Goal: Information Seeking & Learning: Learn about a topic

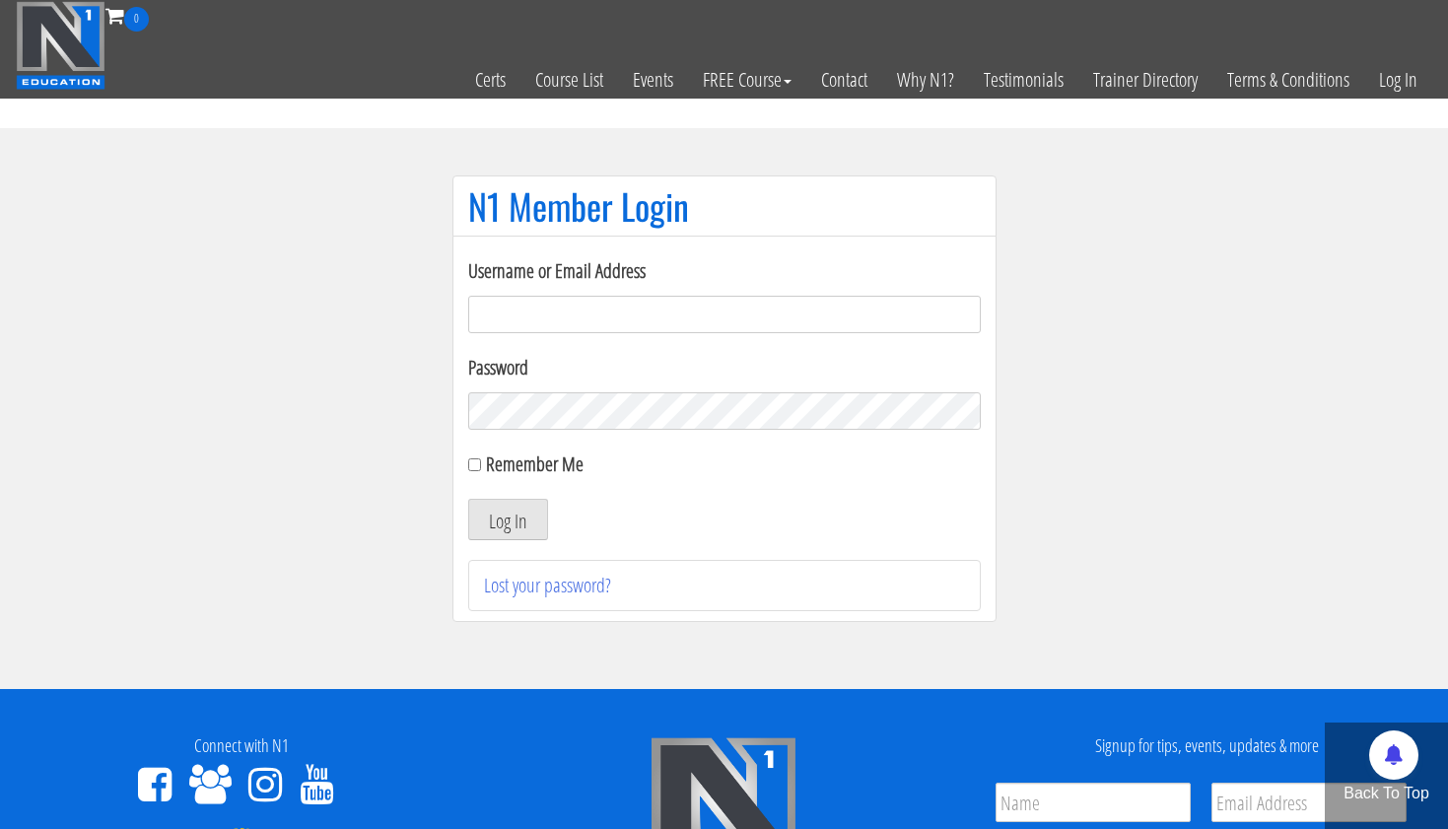
type input "[EMAIL_ADDRESS][DOMAIN_NAME]"
click at [507, 520] on button "Log In" at bounding box center [508, 519] width 80 height 41
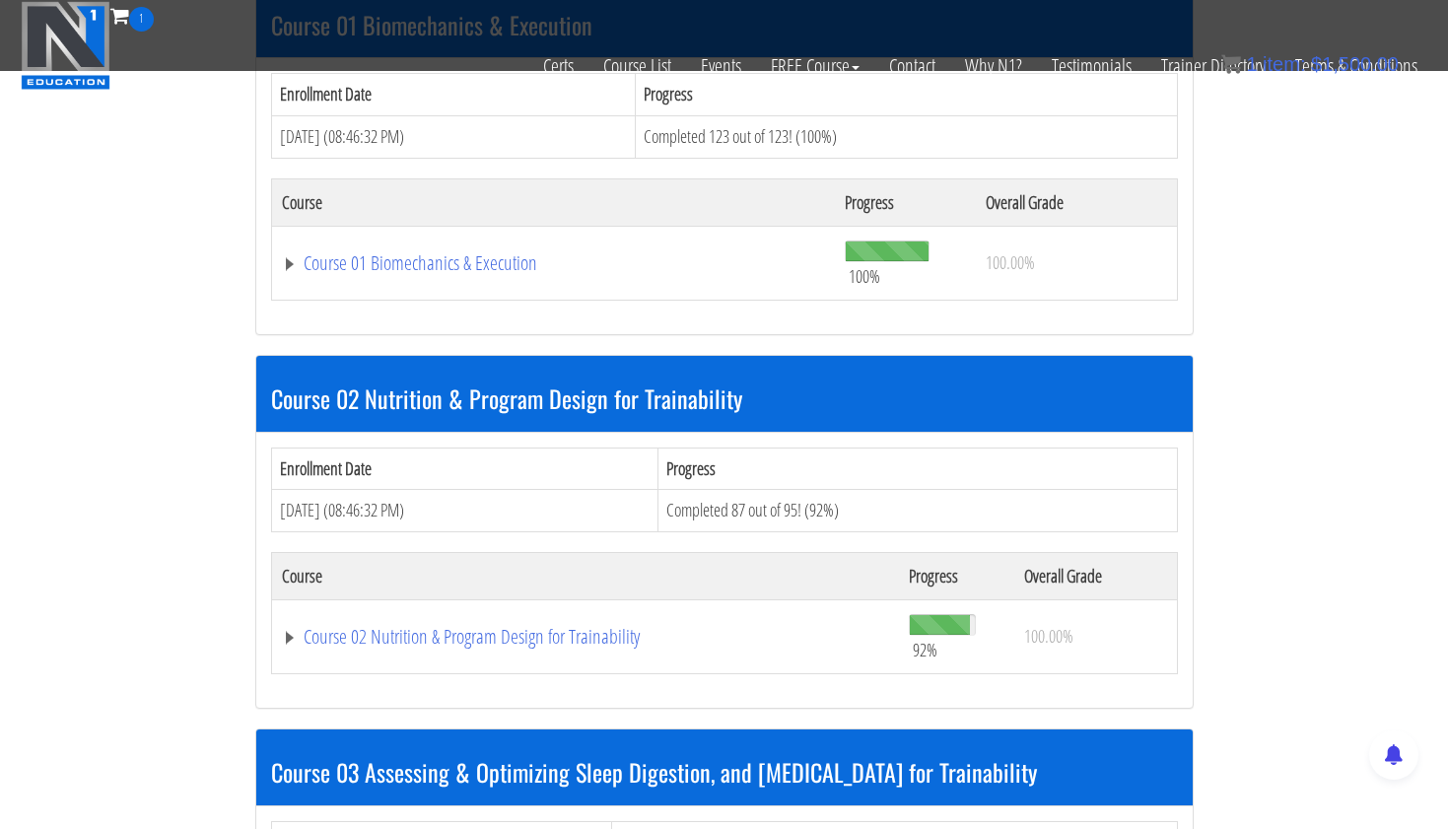
scroll to position [659, 0]
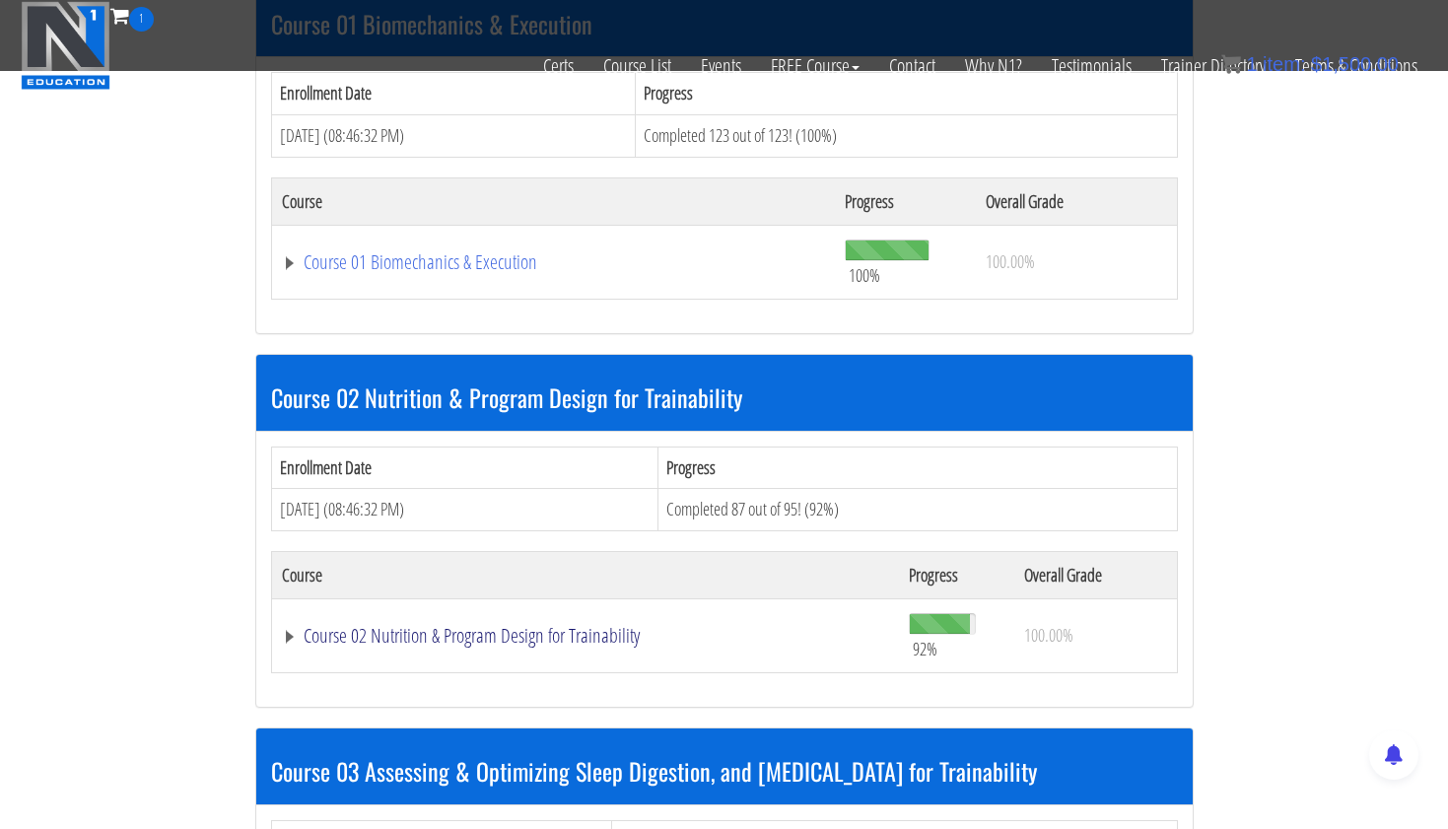
click at [559, 630] on link "Course 02 Nutrition & Program Design for Trainability" at bounding box center [586, 636] width 608 height 20
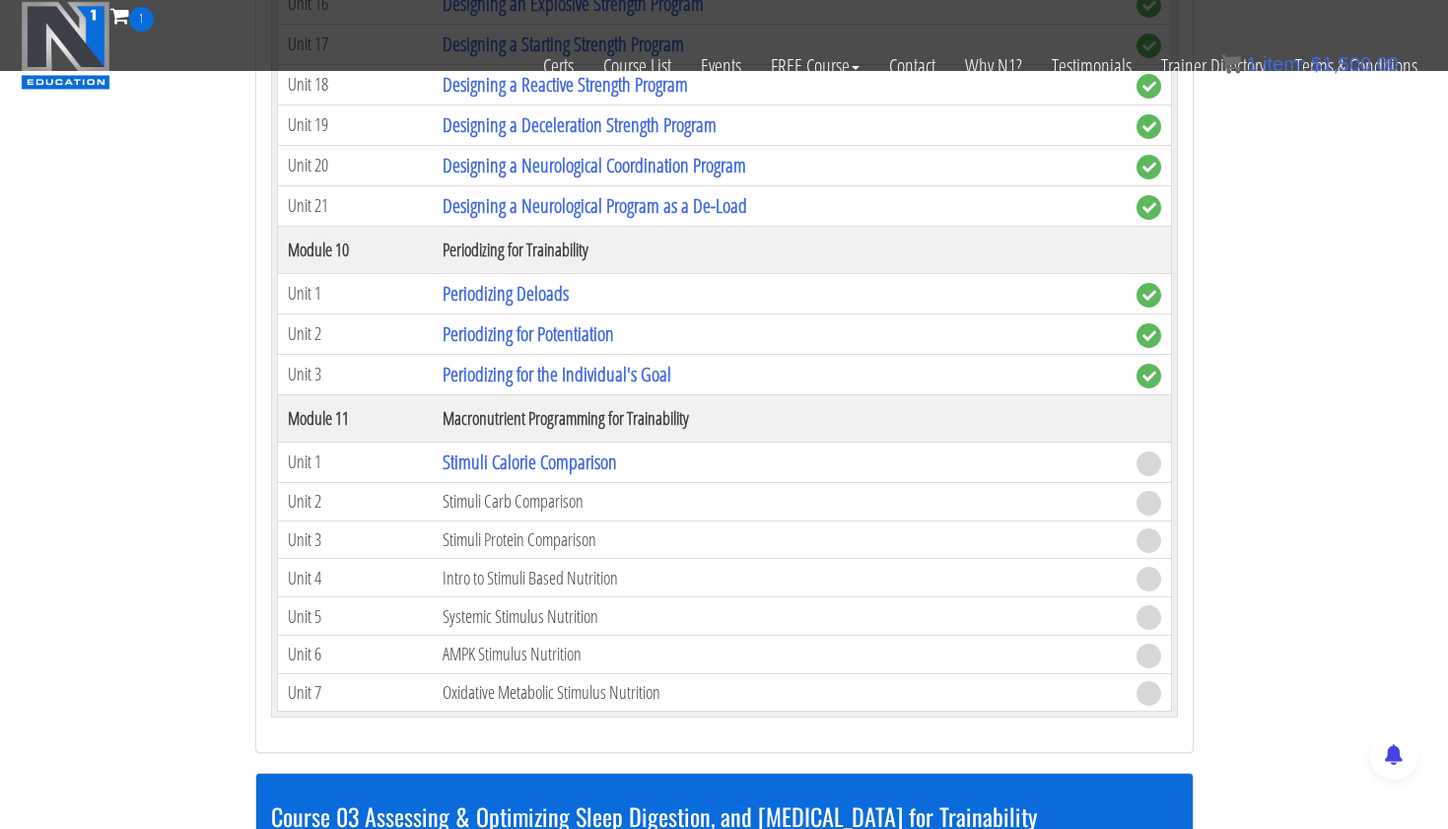
scroll to position [4962, 0]
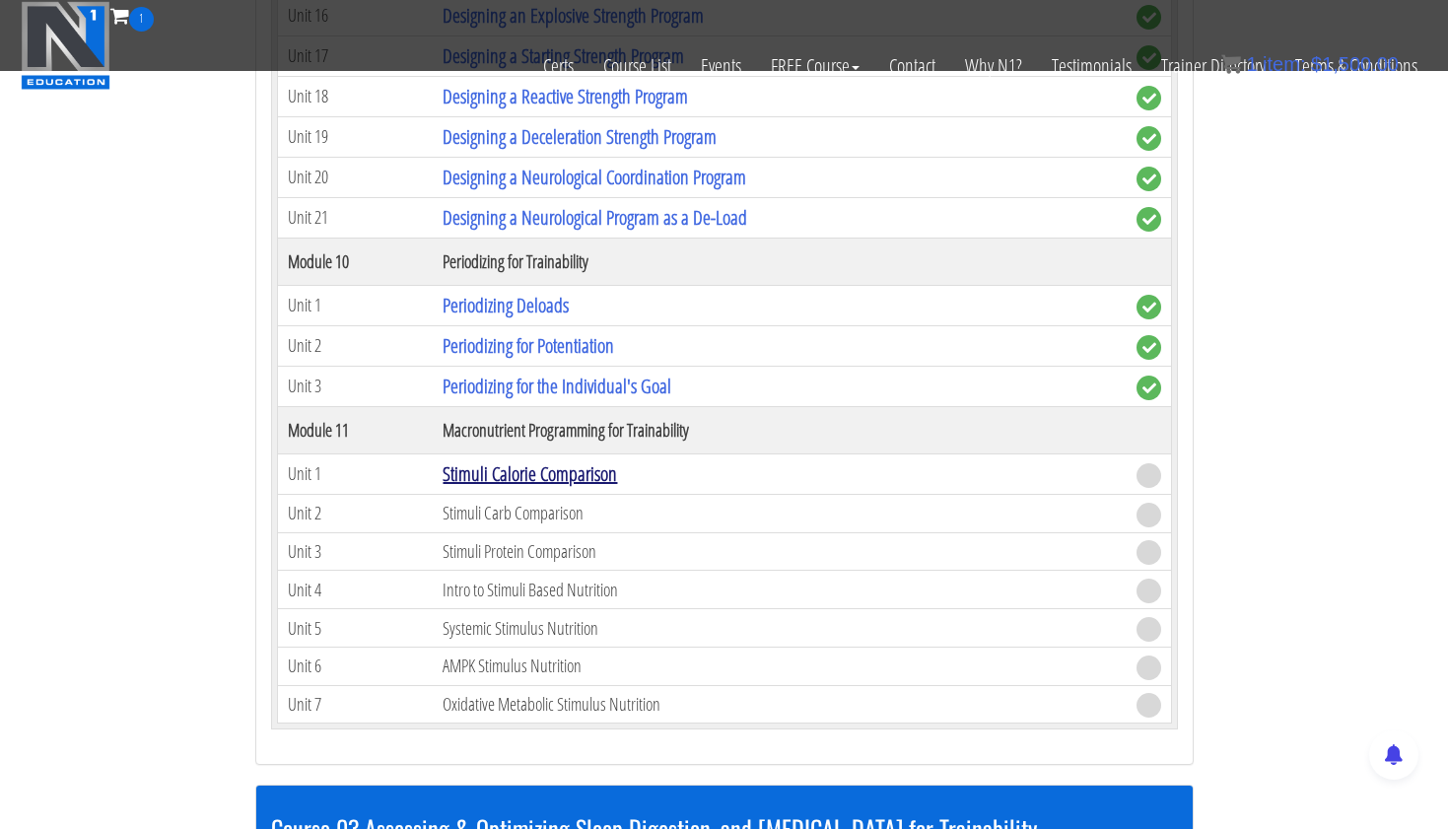
click at [560, 471] on link "Stimuli Calorie Comparison" at bounding box center [530, 473] width 175 height 27
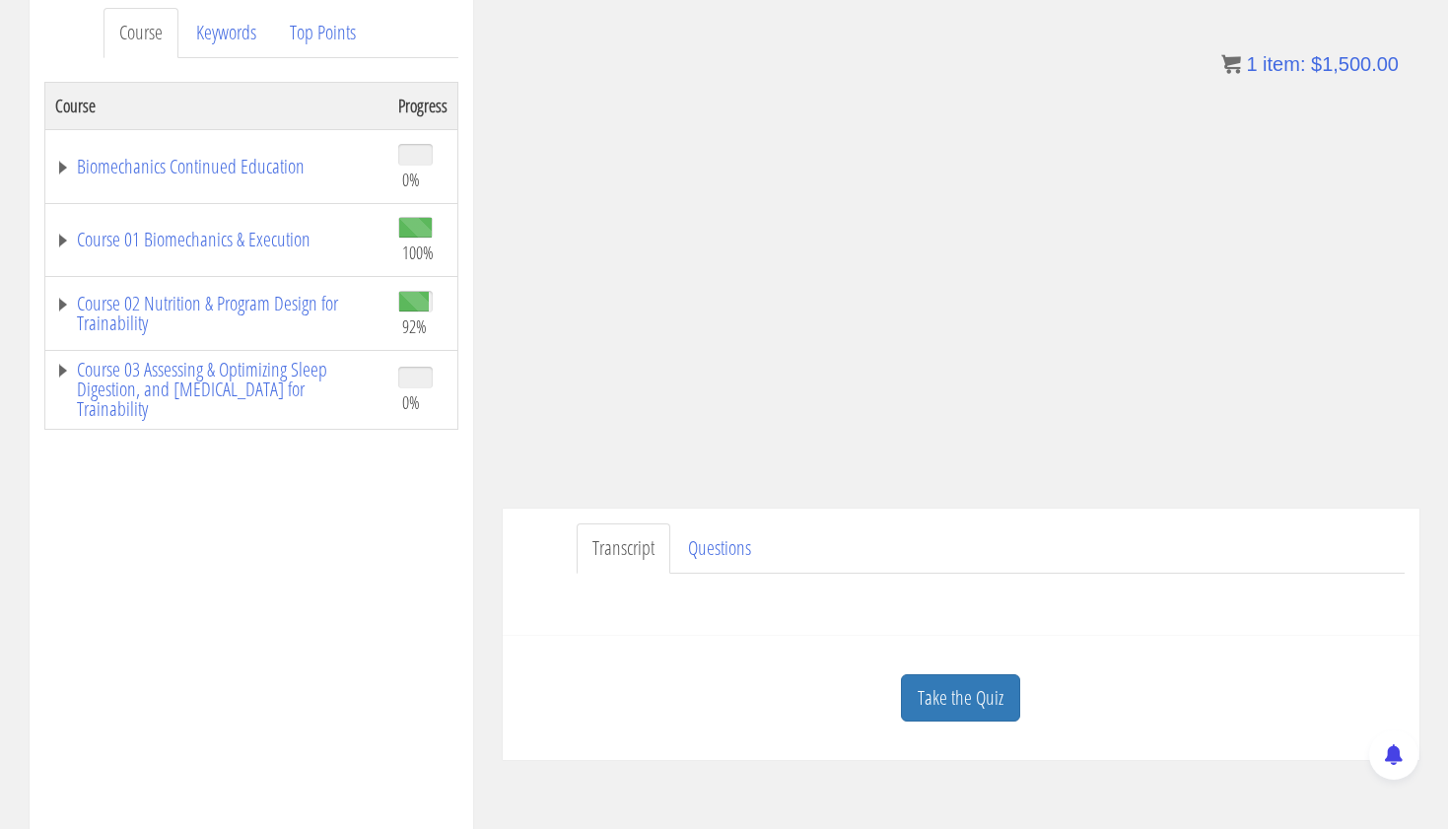
scroll to position [349, 0]
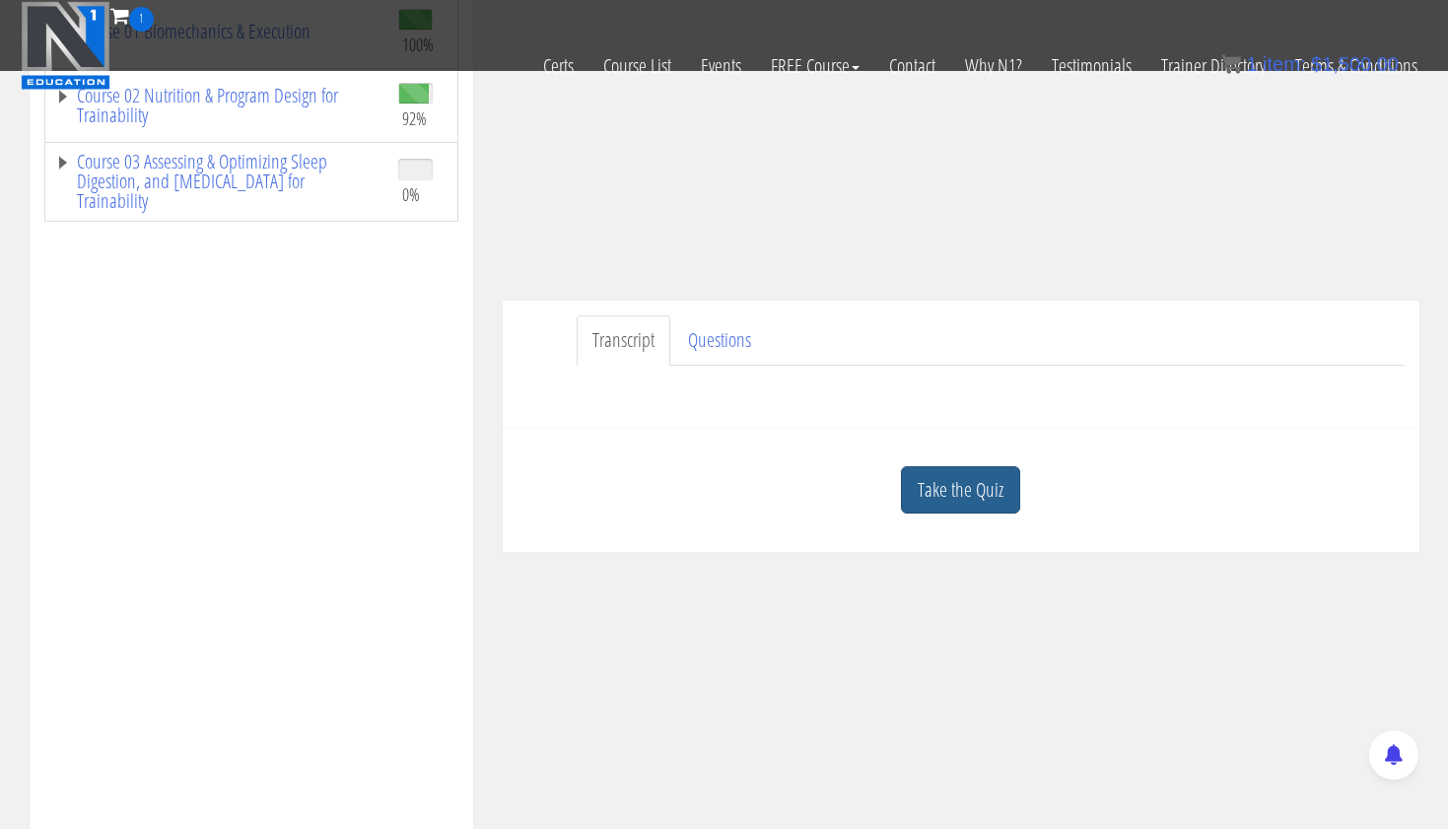
click at [966, 487] on link "Take the Quiz" at bounding box center [960, 490] width 119 height 48
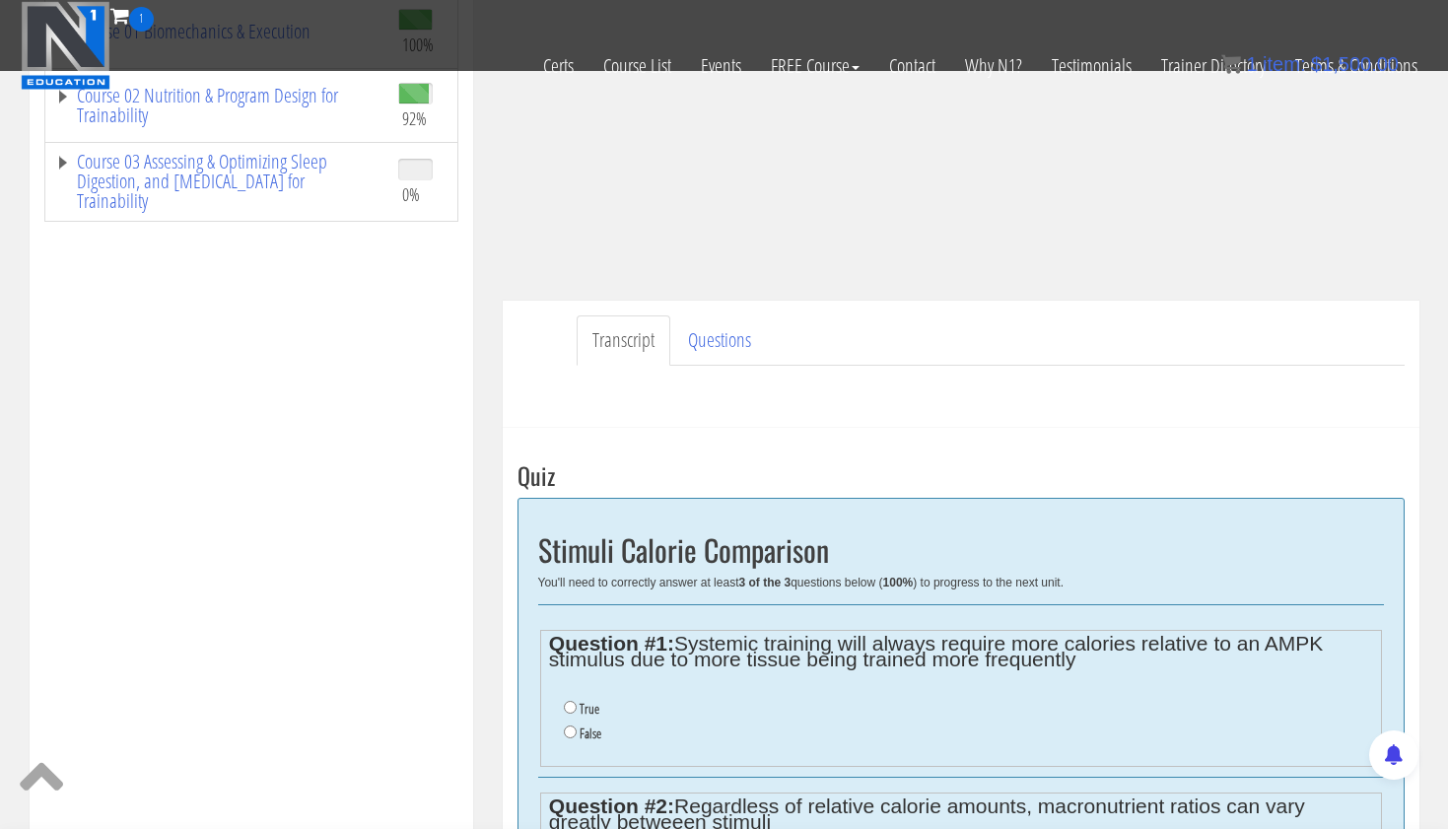
click at [565, 702] on input "True" at bounding box center [570, 707] width 13 height 13
radio input "true"
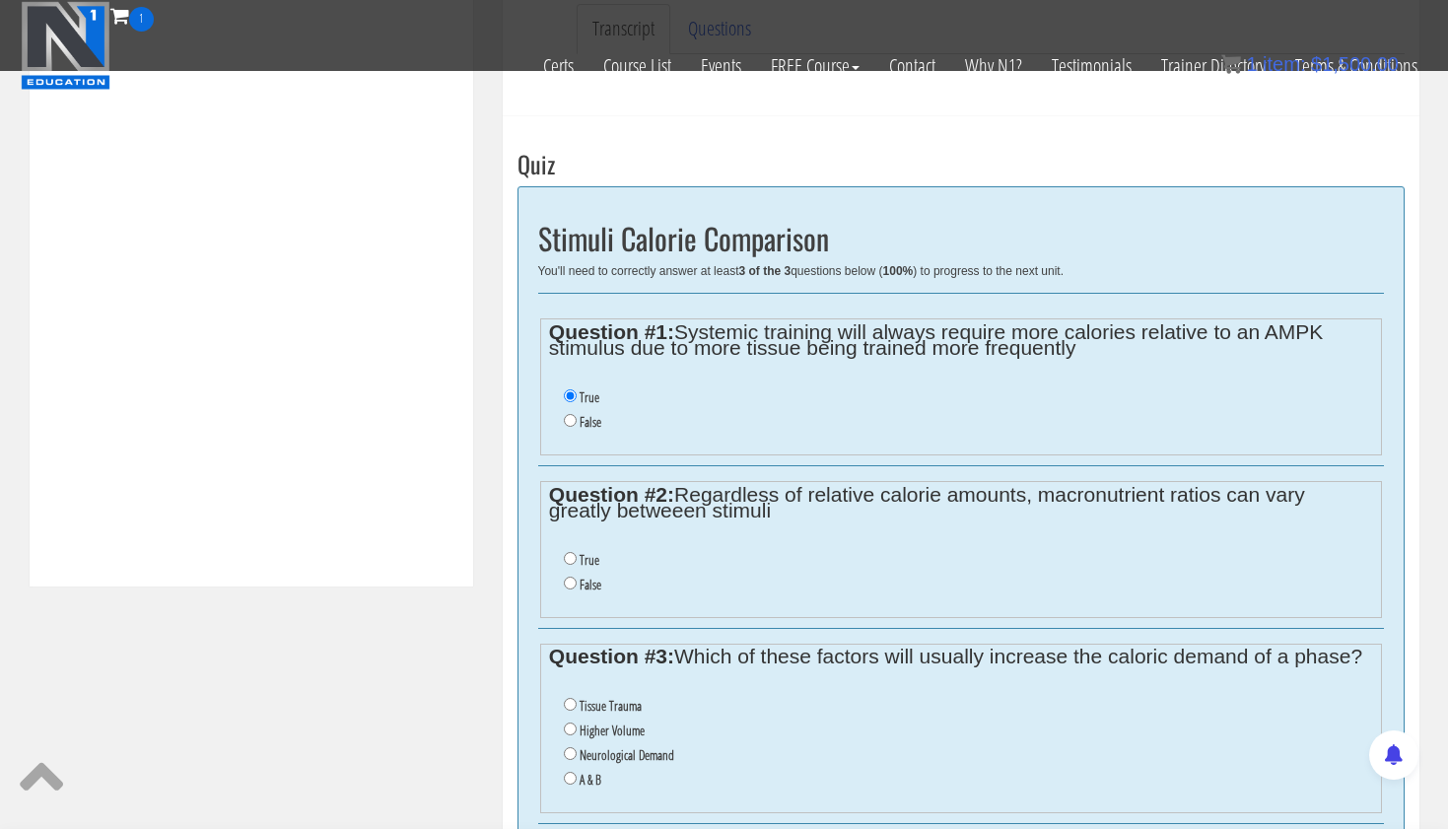
scroll to position [664, 0]
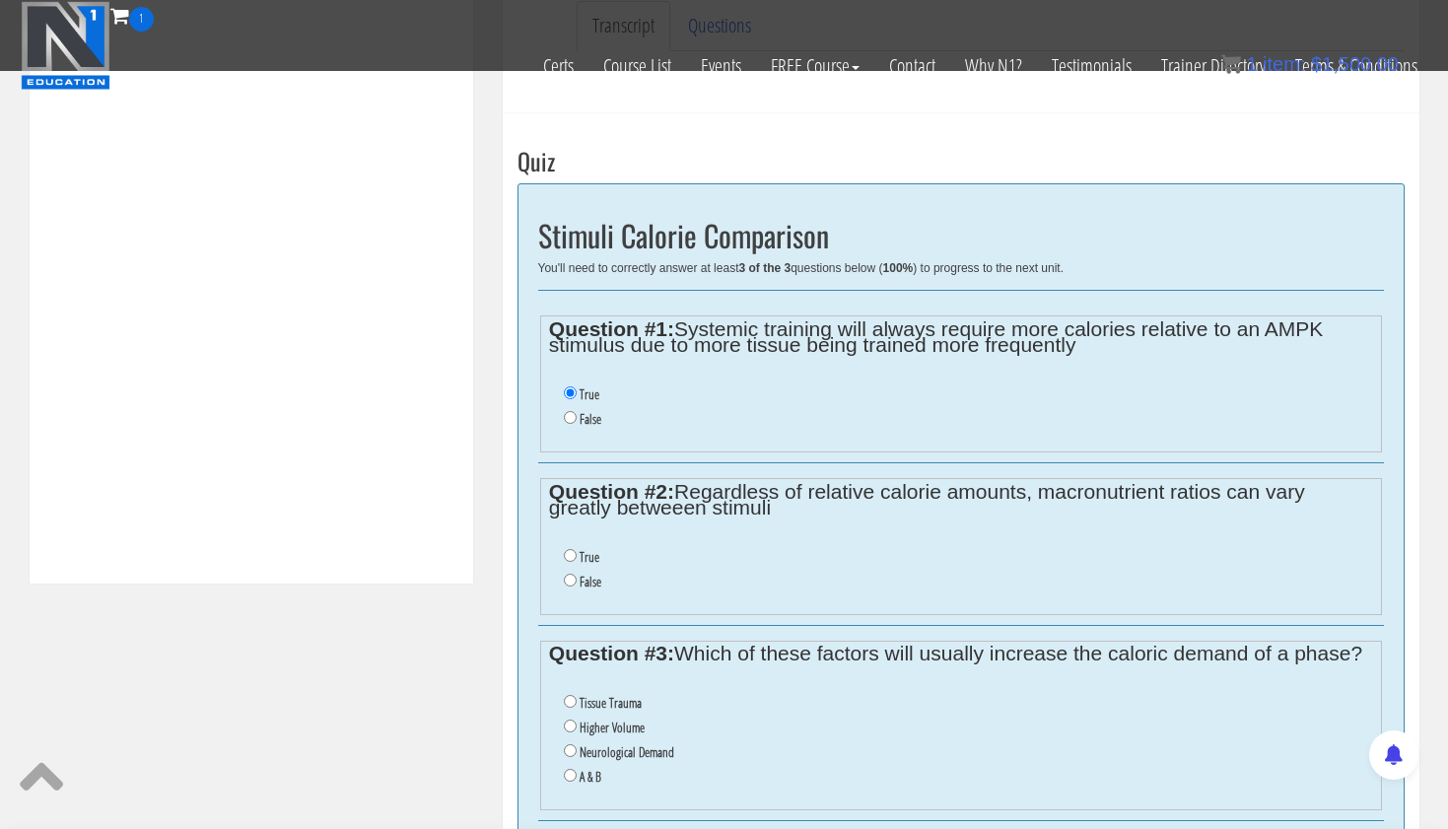
click at [569, 549] on input "True" at bounding box center [570, 555] width 13 height 13
radio input "true"
click at [570, 769] on input "A & B" at bounding box center [570, 775] width 13 height 13
radio input "true"
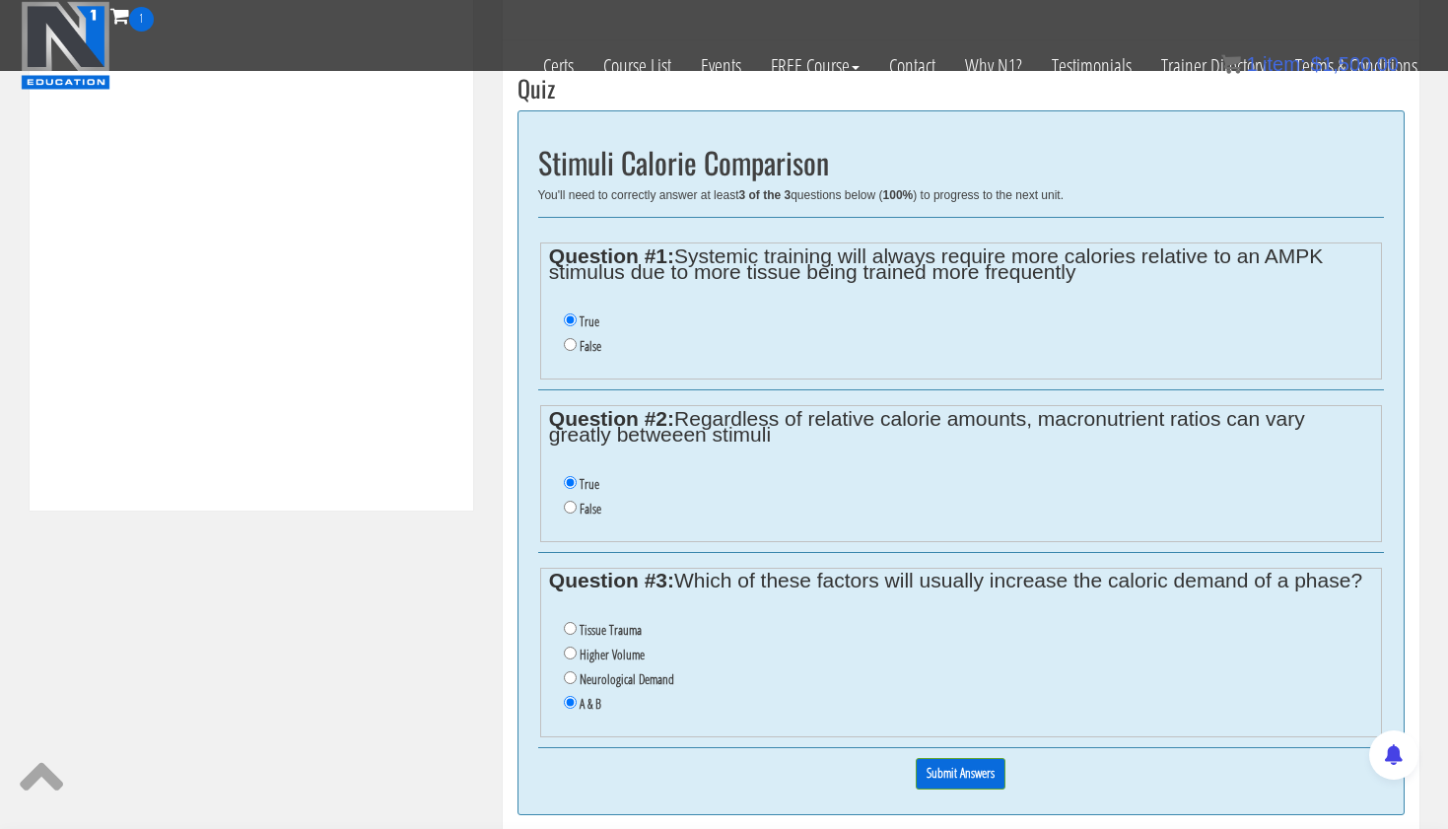
scroll to position [738, 0]
click at [960, 757] on input "Submit Answers" at bounding box center [961, 772] width 90 height 31
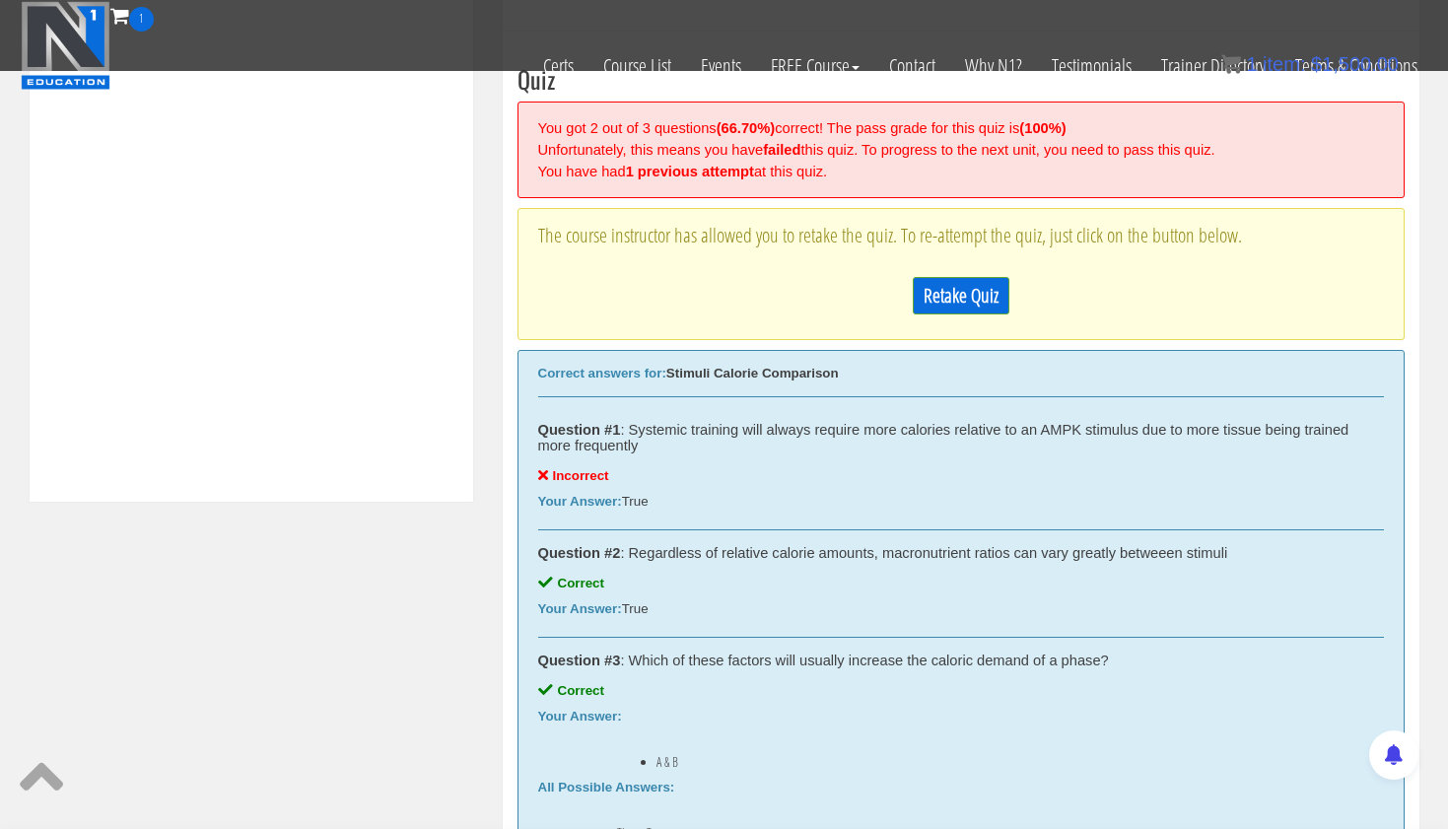
scroll to position [747, 0]
click at [992, 278] on link "Retake Quiz" at bounding box center [961, 293] width 97 height 37
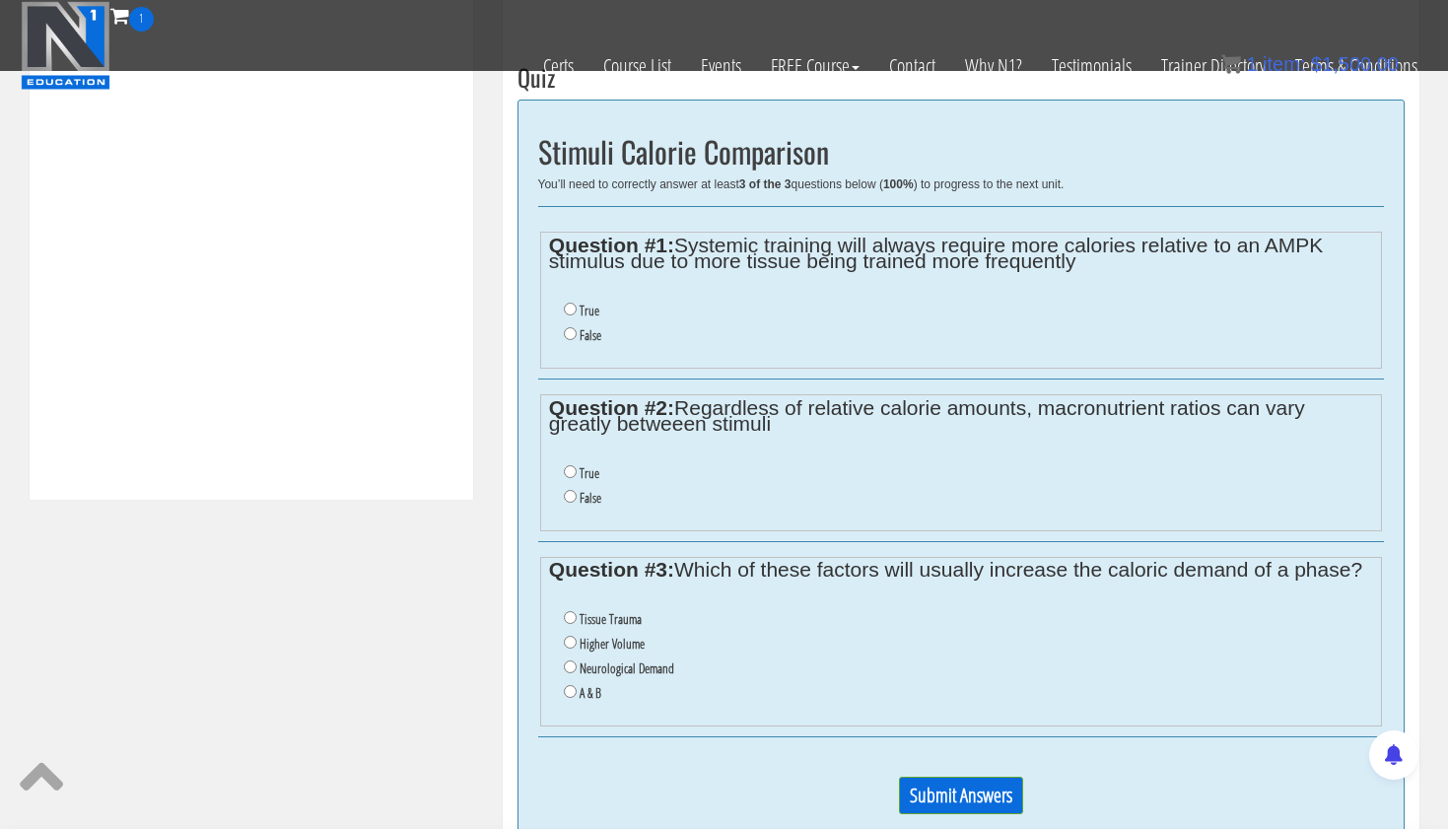
click at [565, 327] on input "False" at bounding box center [570, 333] width 13 height 13
radio input "true"
click at [566, 465] on input "True" at bounding box center [570, 471] width 13 height 13
radio input "true"
click at [569, 685] on input "A & B" at bounding box center [570, 691] width 13 height 13
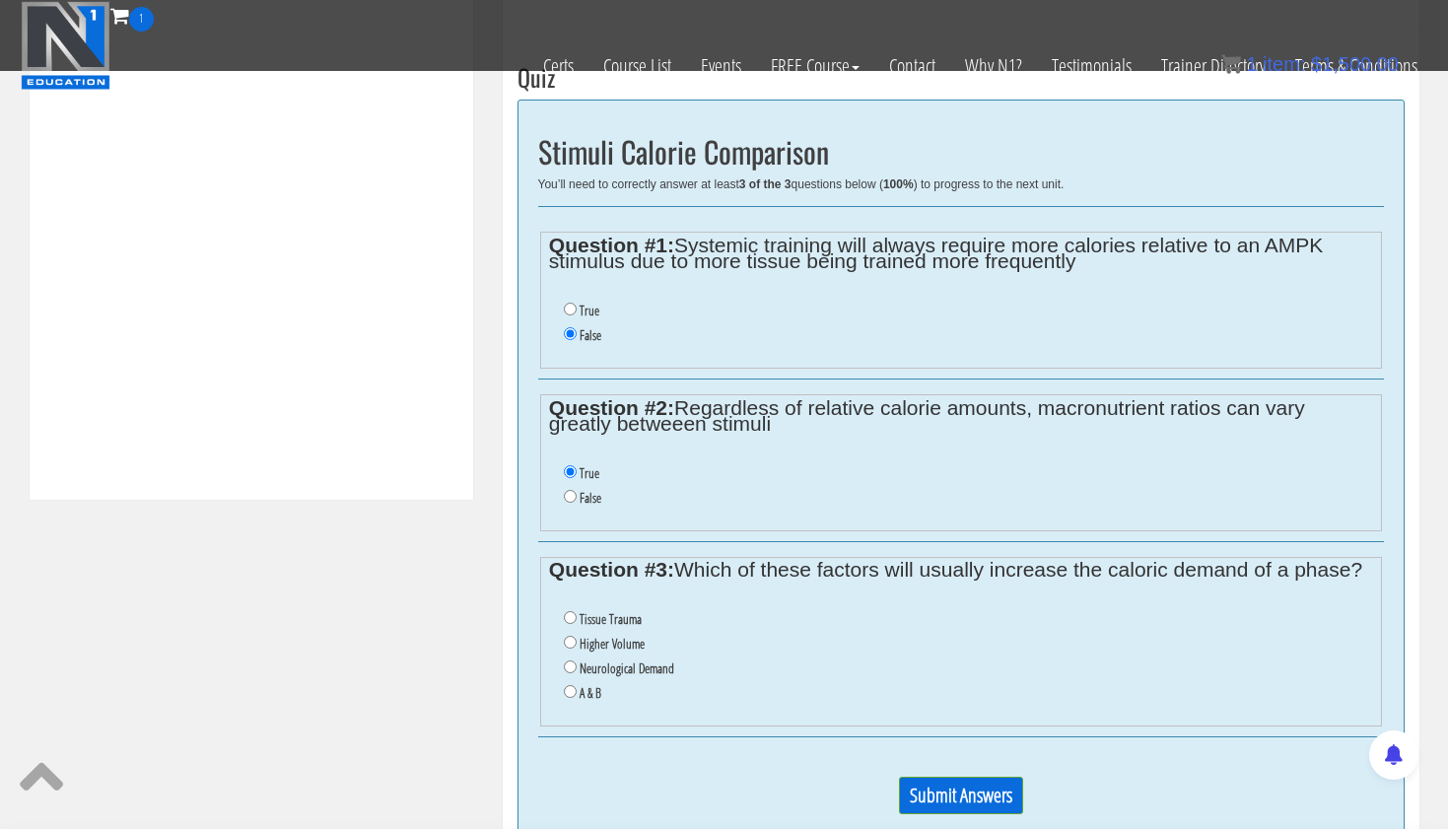
radio input "true"
click at [962, 777] on input "Submit Answers" at bounding box center [961, 795] width 124 height 37
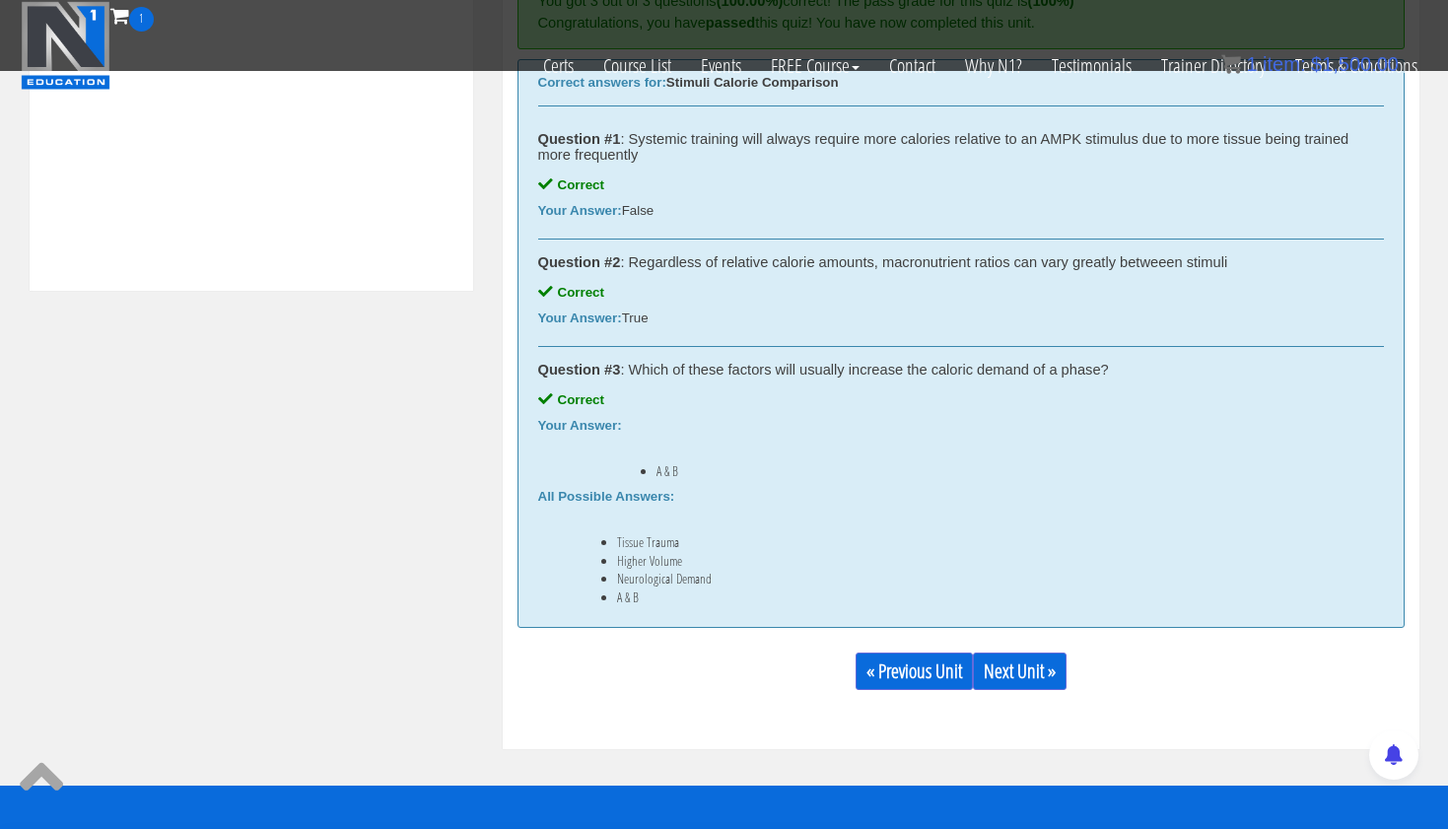
scroll to position [966, 0]
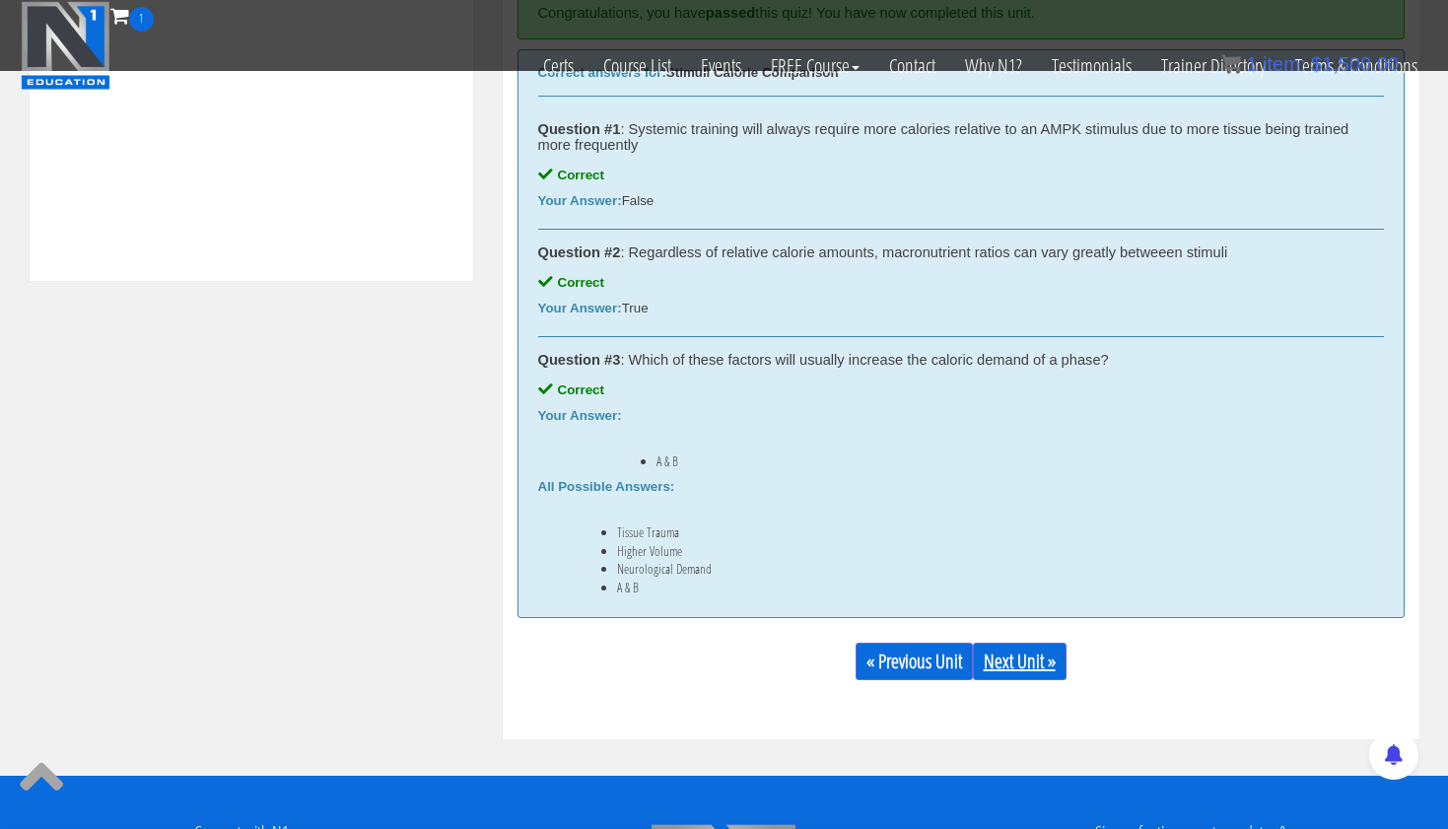
click at [1020, 645] on link "Next Unit »" at bounding box center [1020, 661] width 94 height 37
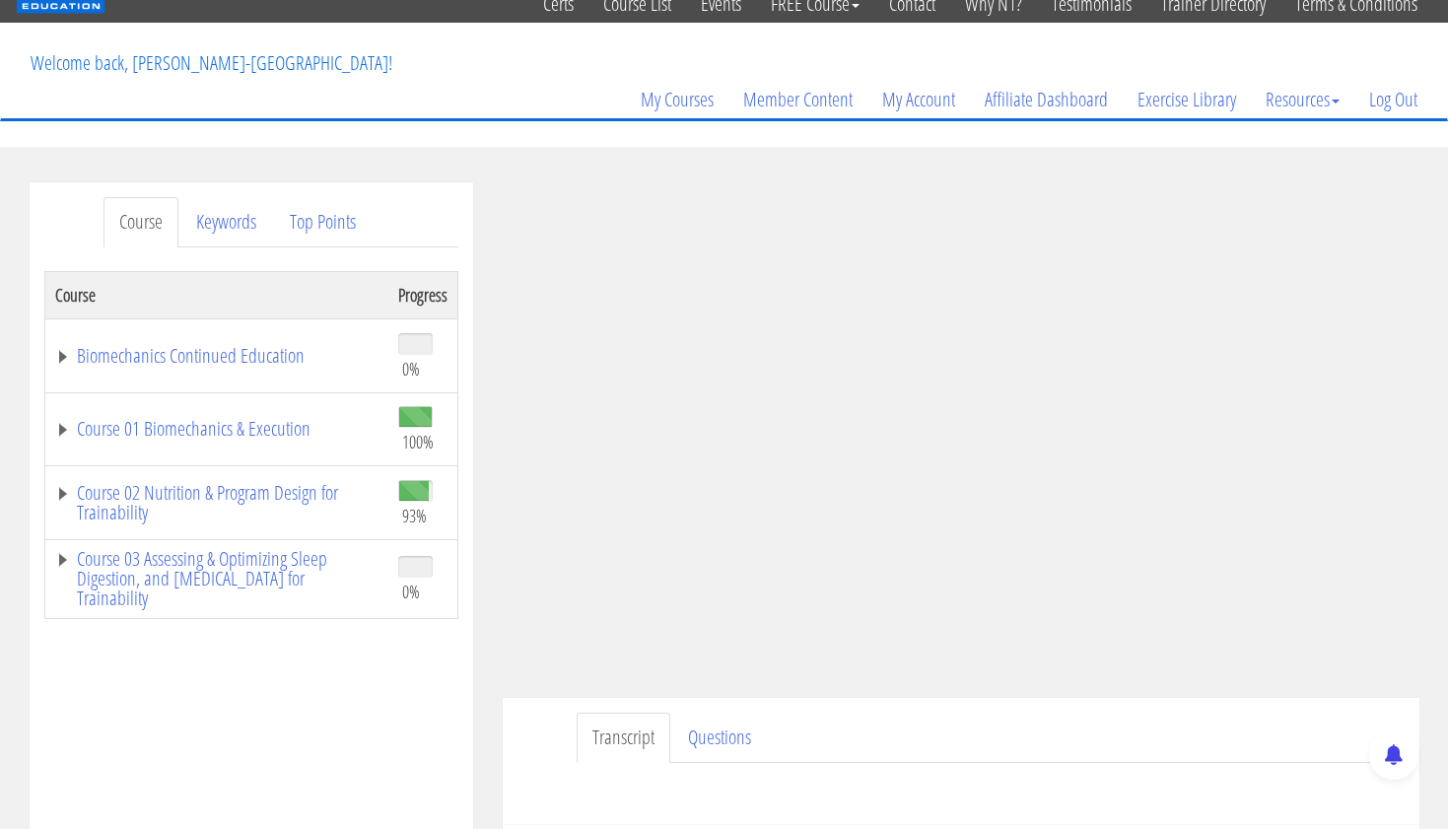
scroll to position [88, 0]
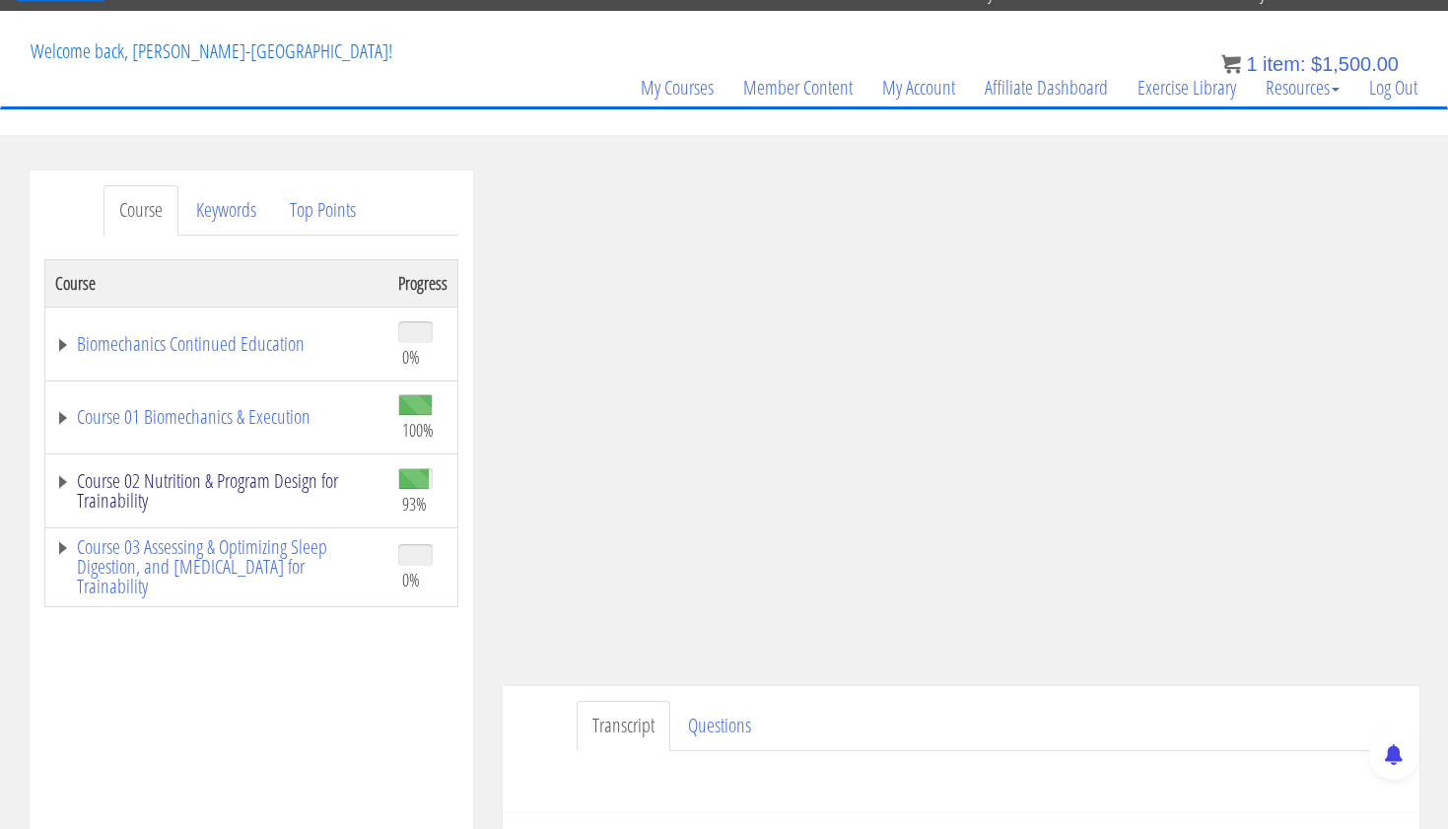
click at [303, 473] on link "Course 02 Nutrition & Program Design for Trainability" at bounding box center [216, 490] width 323 height 39
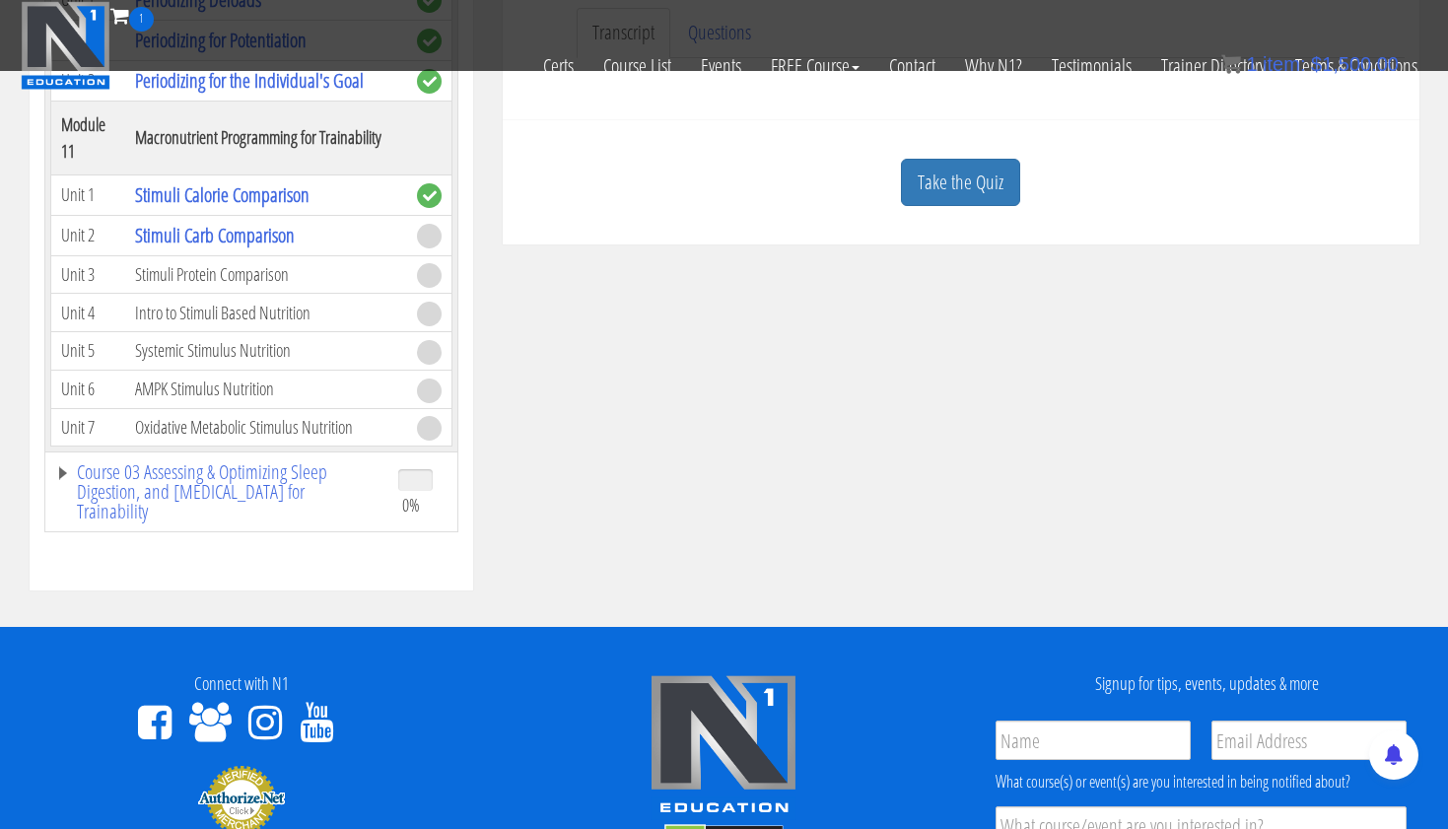
scroll to position [641, 0]
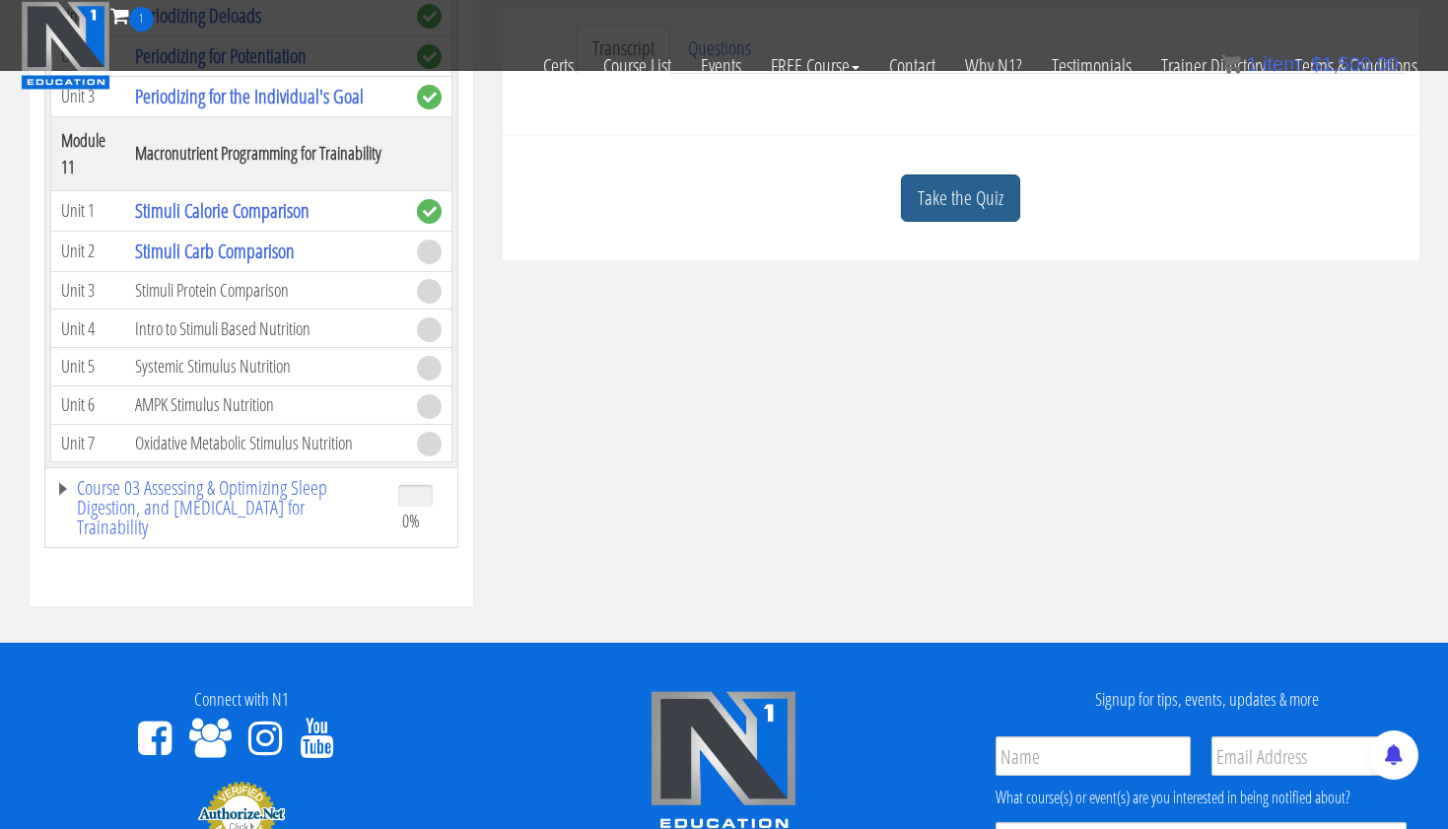
click at [987, 197] on link "Take the Quiz" at bounding box center [960, 199] width 119 height 48
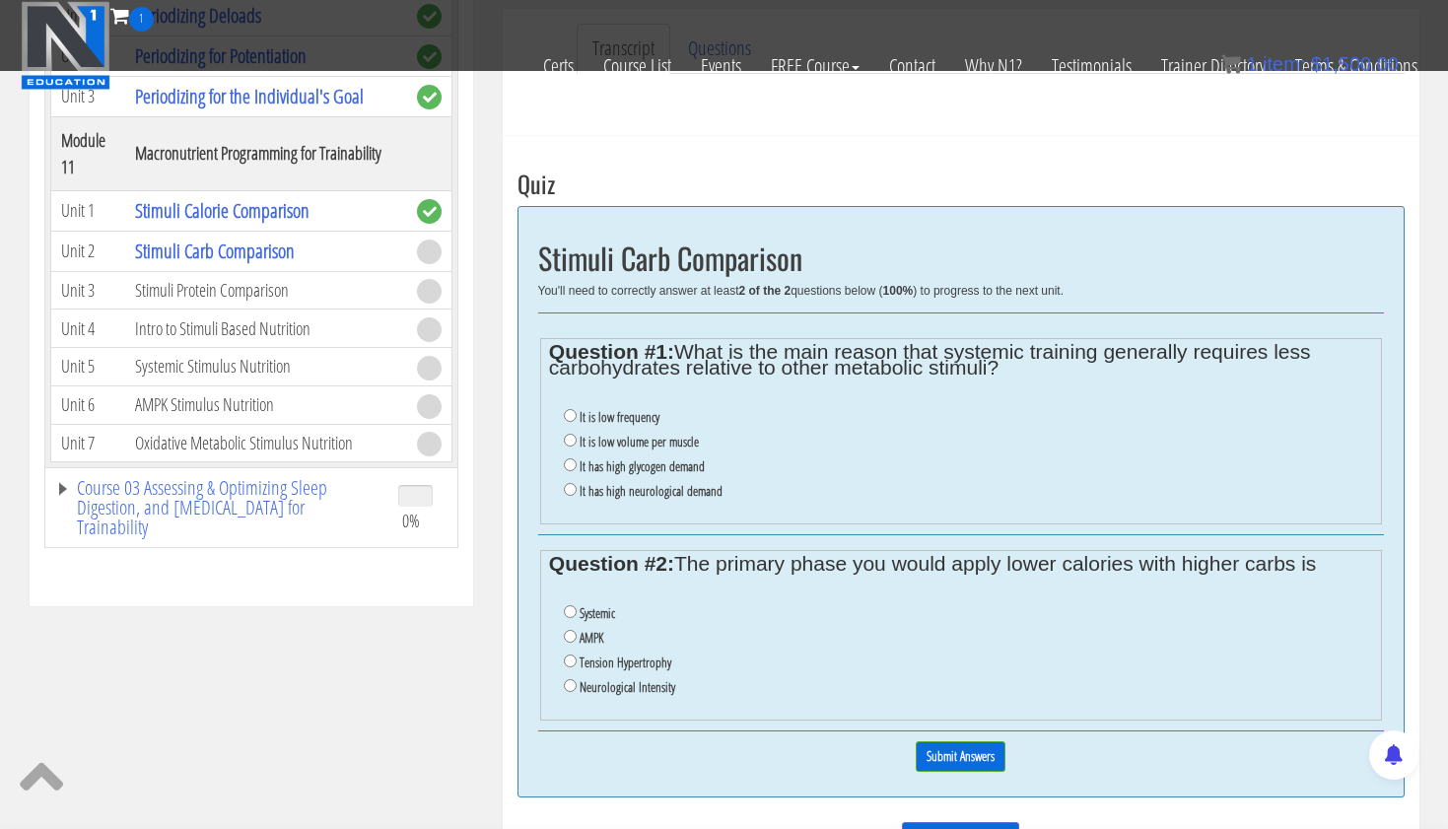
click at [571, 438] on input "It is low volume per muscle" at bounding box center [570, 440] width 13 height 13
radio input "true"
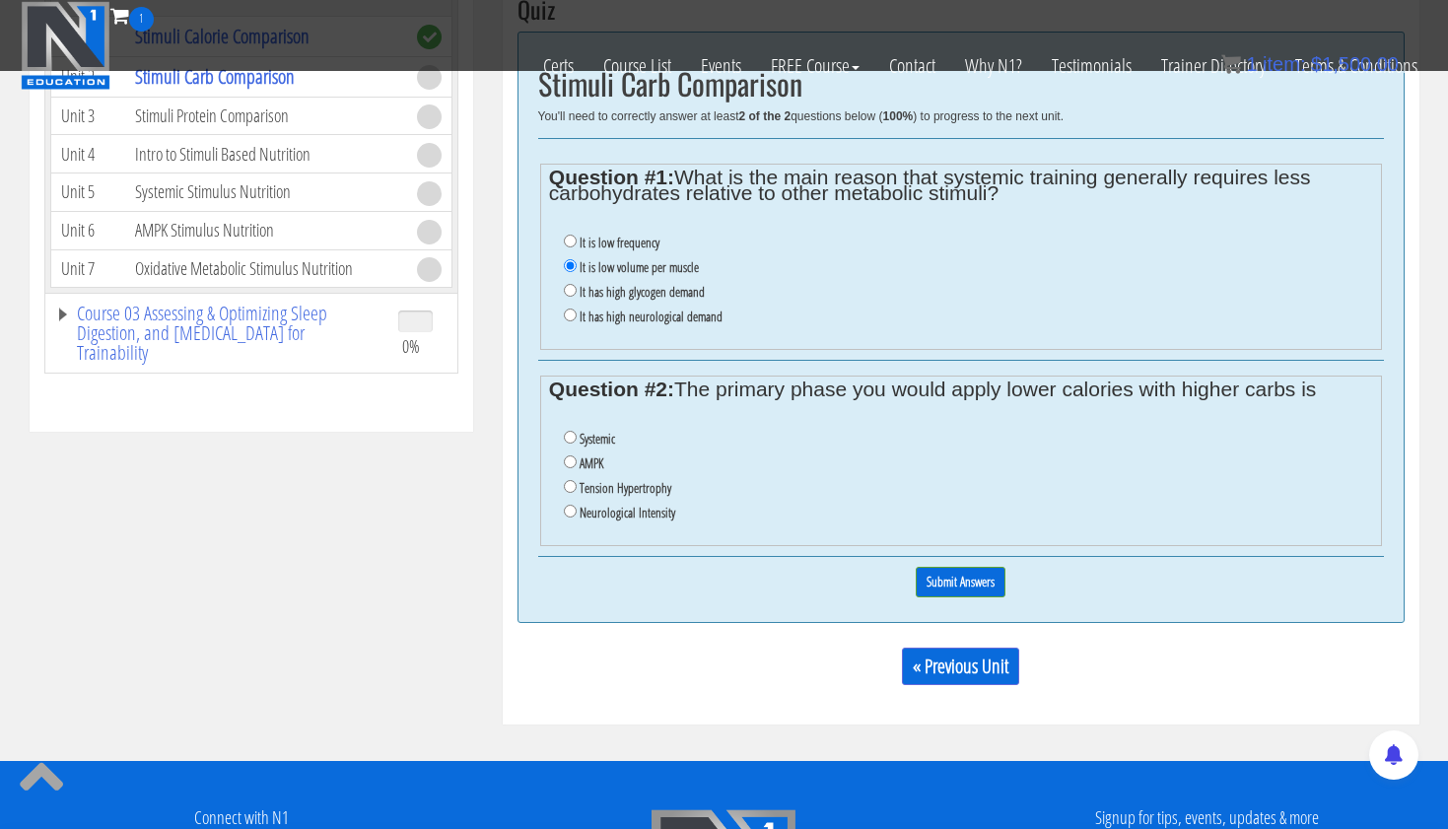
scroll to position [843, 0]
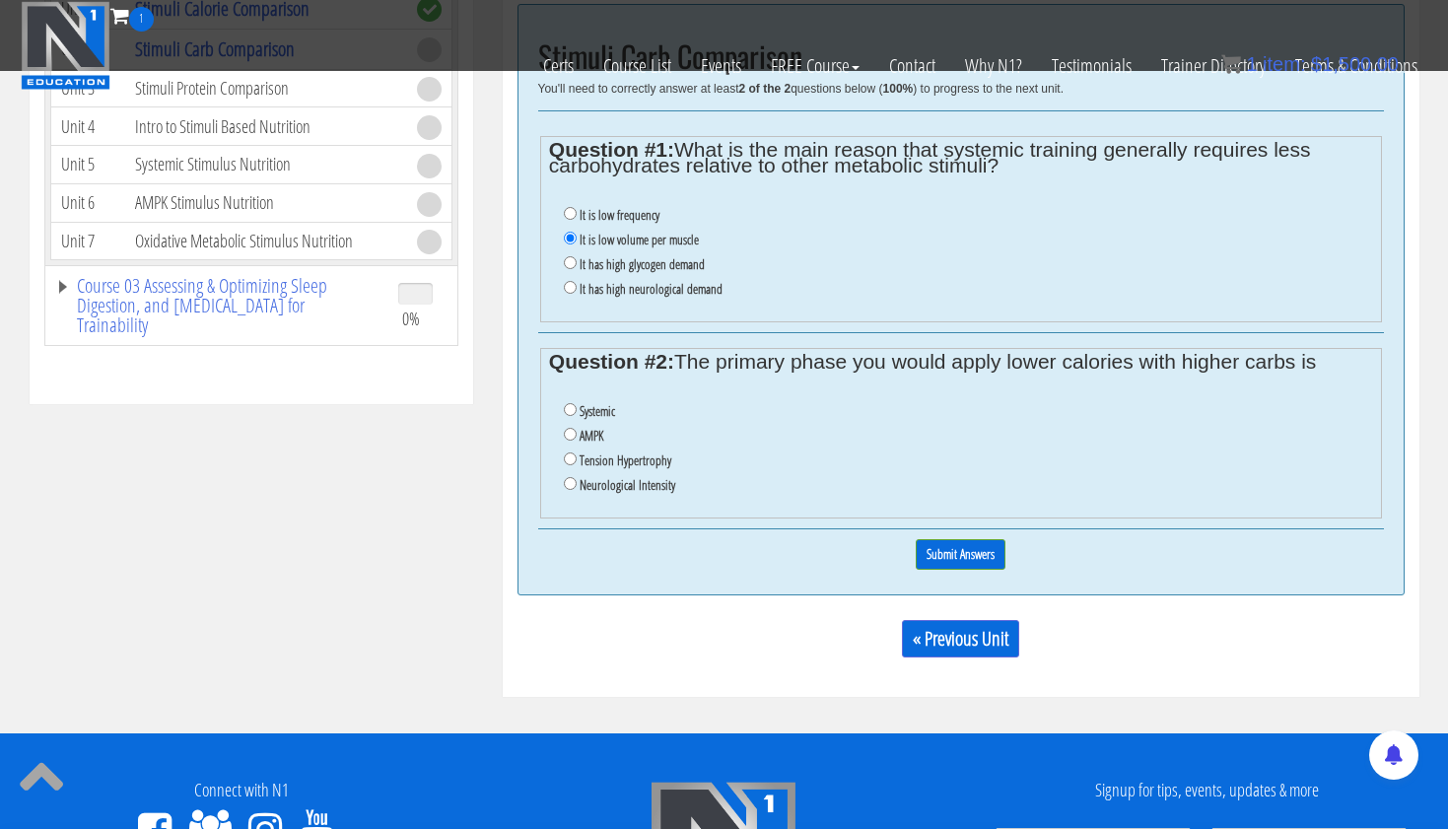
click at [571, 428] on input "AMPK" at bounding box center [570, 434] width 13 height 13
radio input "true"
click at [959, 539] on input "Submit Answers" at bounding box center [961, 554] width 90 height 31
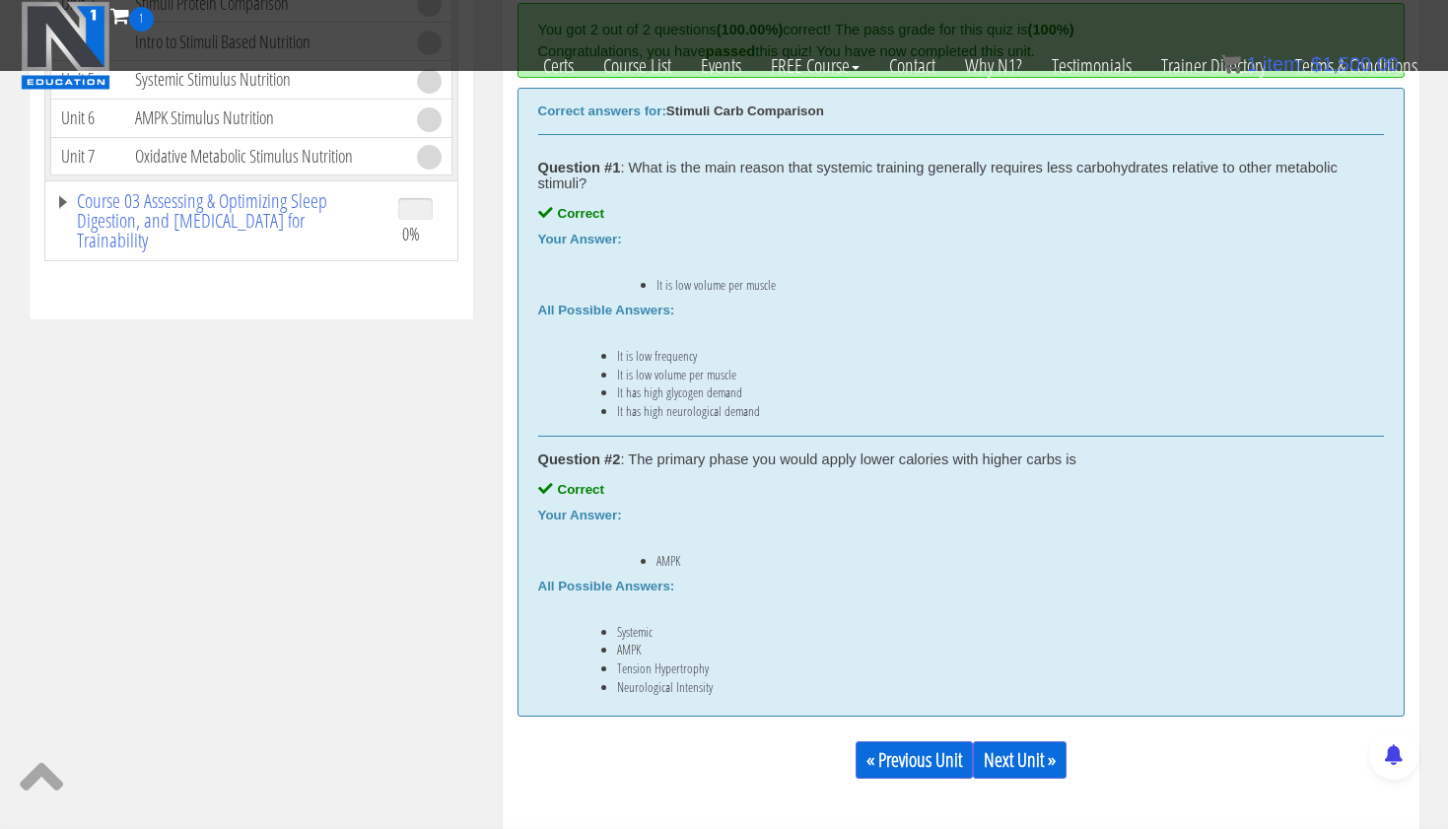
scroll to position [948, 0]
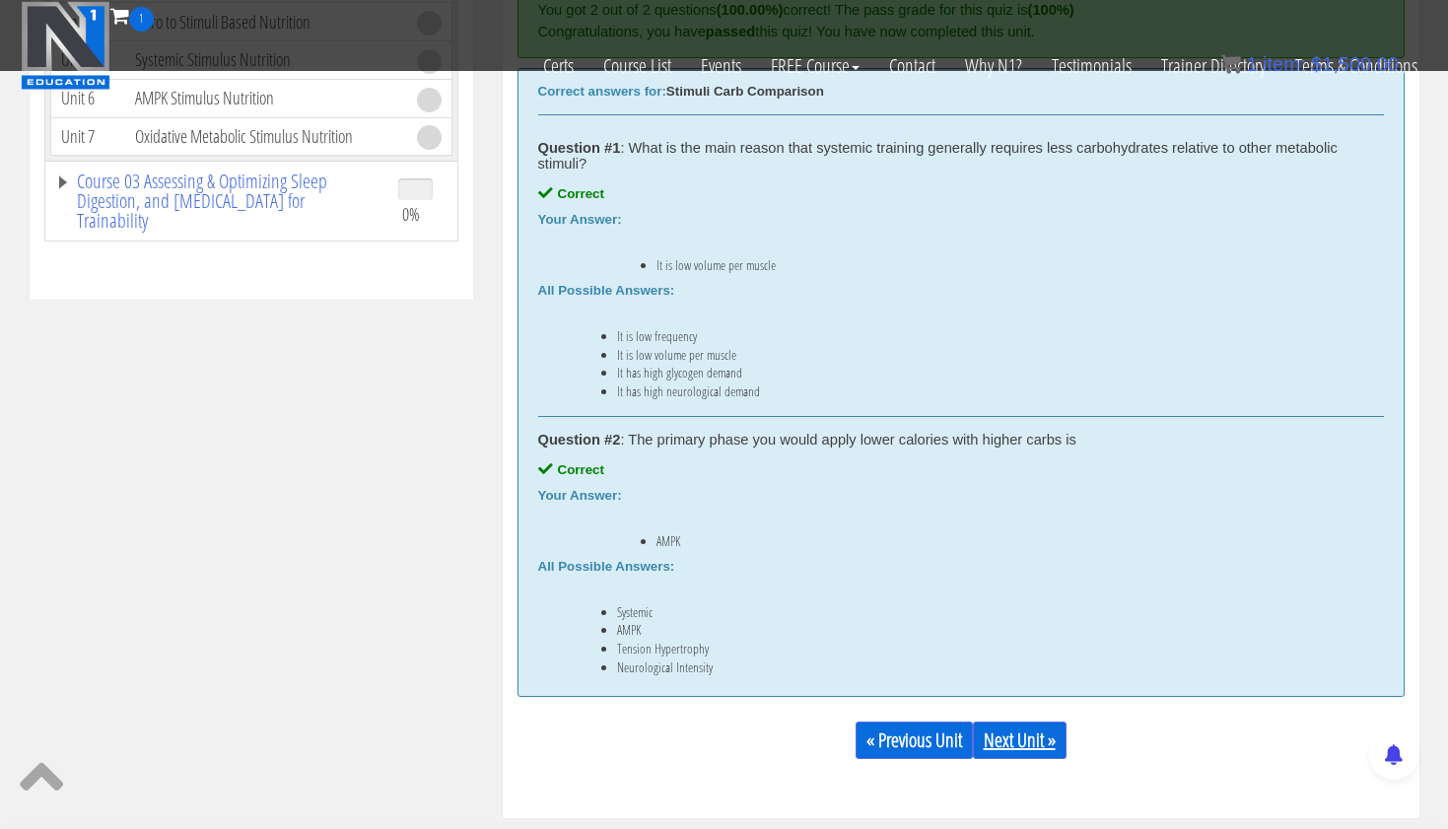
click at [1008, 733] on link "Next Unit »" at bounding box center [1020, 740] width 94 height 37
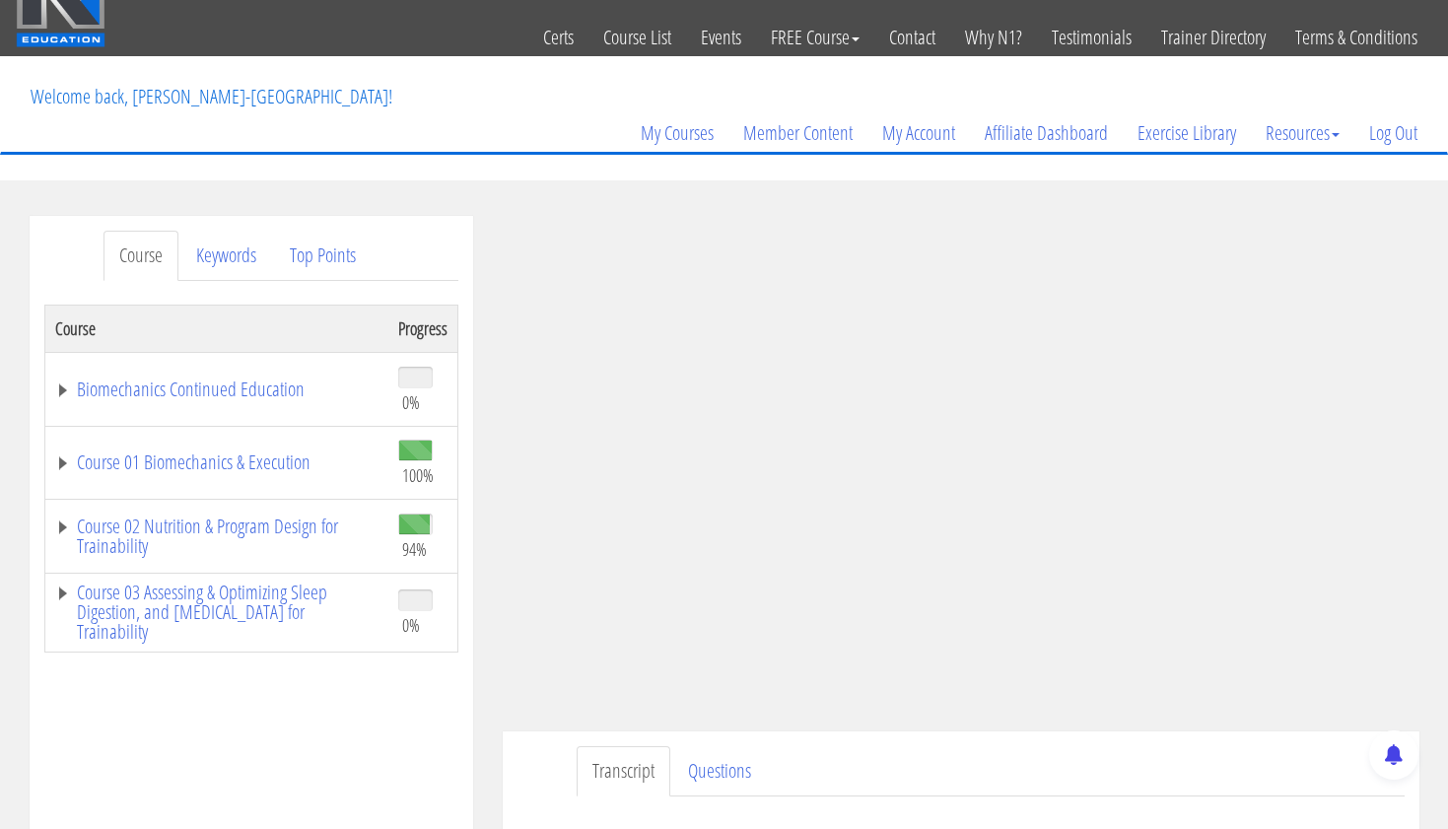
scroll to position [63, 0]
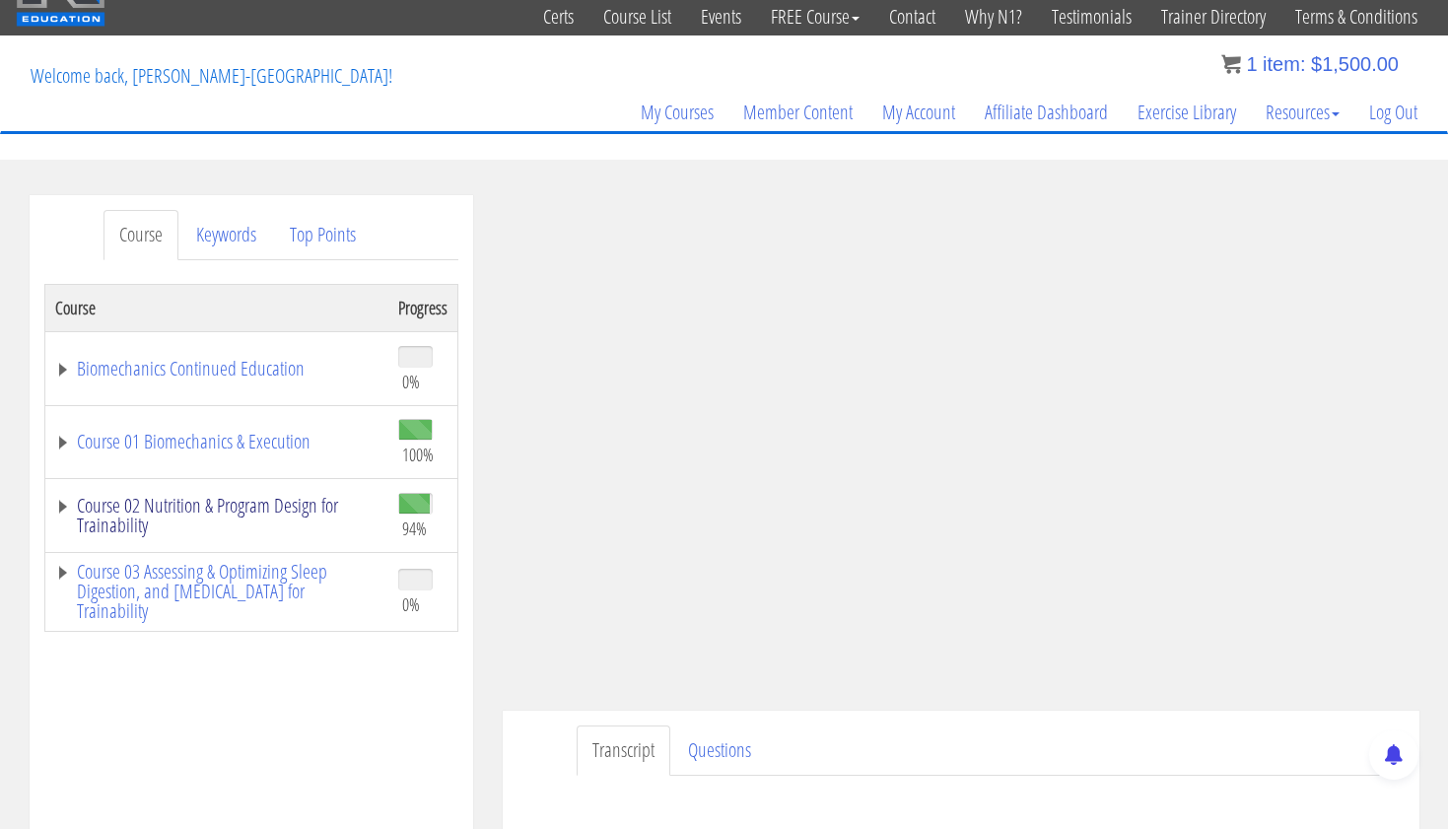
click at [249, 512] on link "Course 02 Nutrition & Program Design for Trainability" at bounding box center [216, 515] width 323 height 39
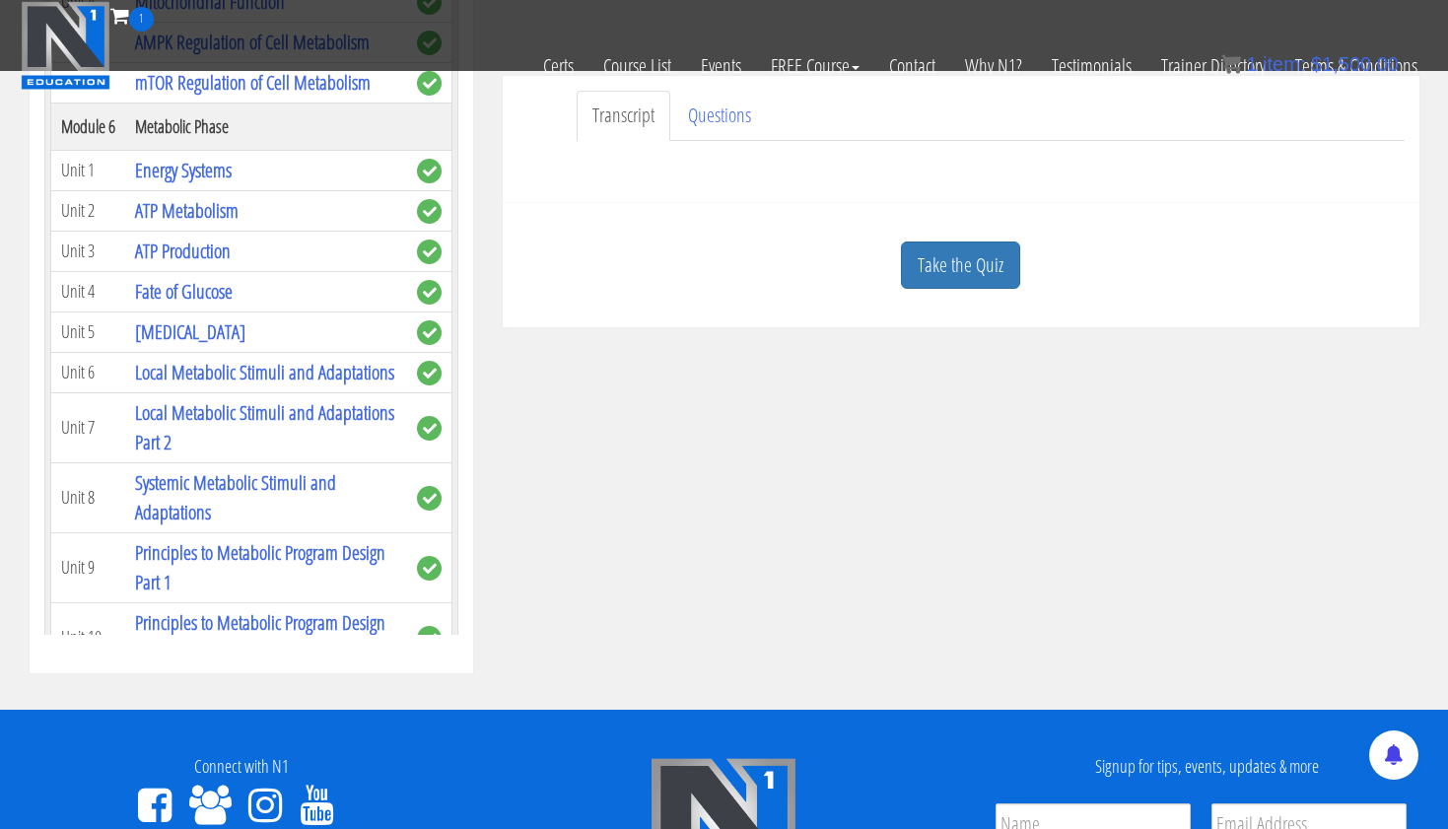
scroll to position [523, 0]
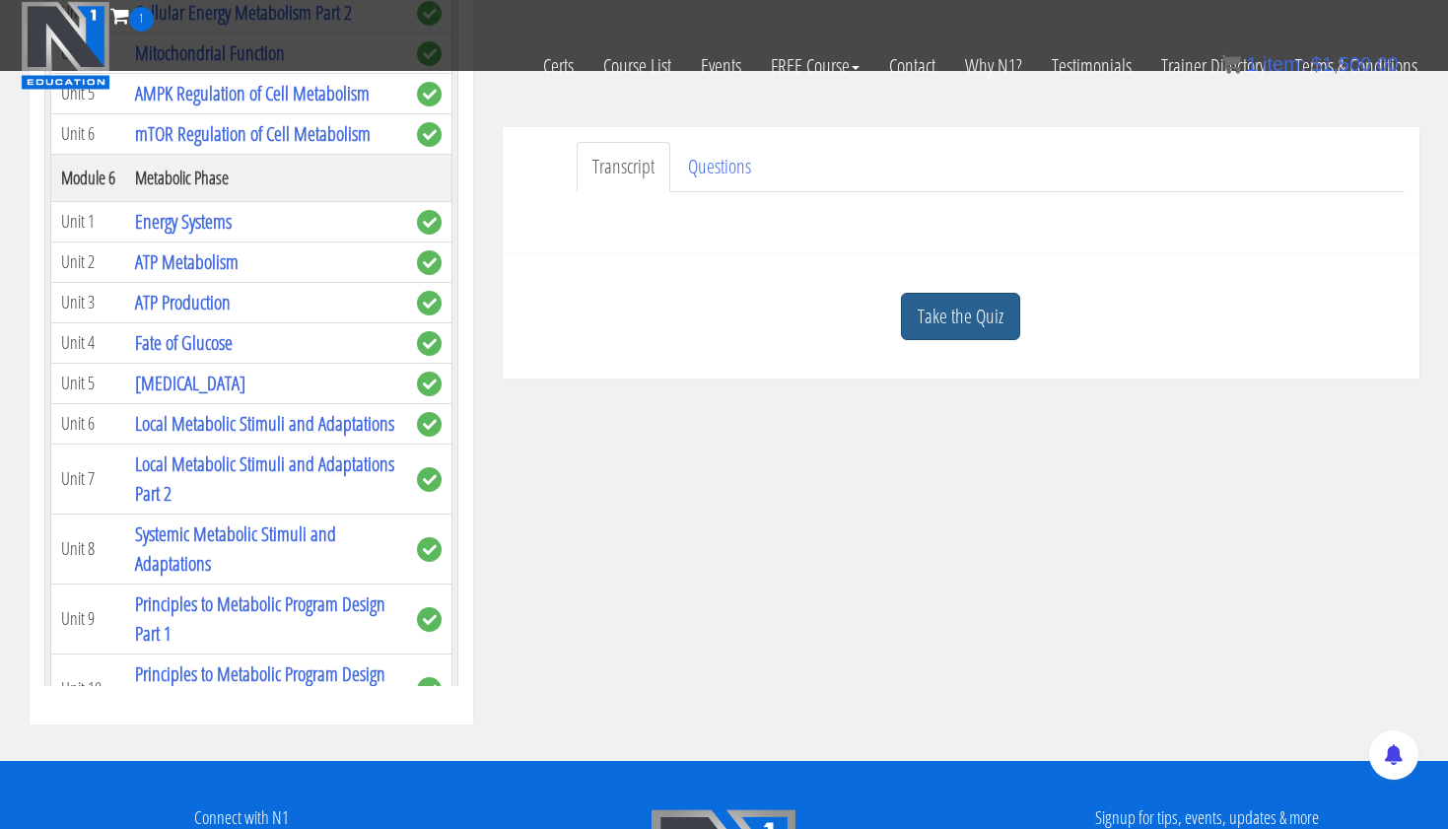
click at [973, 333] on link "Take the Quiz" at bounding box center [960, 317] width 119 height 48
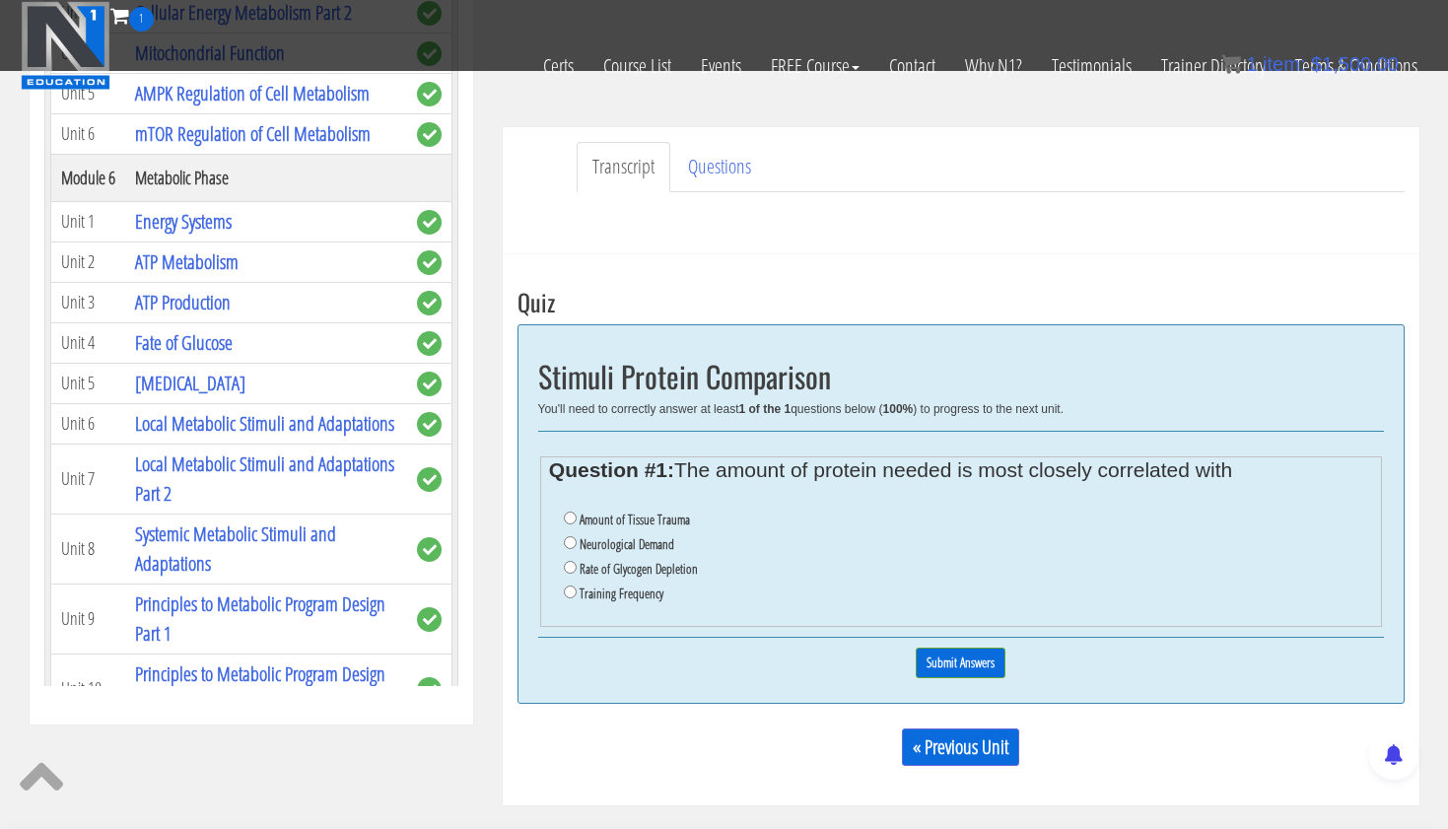
click at [565, 513] on input "Amount of Tissue Trauma" at bounding box center [570, 518] width 13 height 13
radio input "true"
click at [956, 648] on input "Submit Answers" at bounding box center [961, 663] width 90 height 31
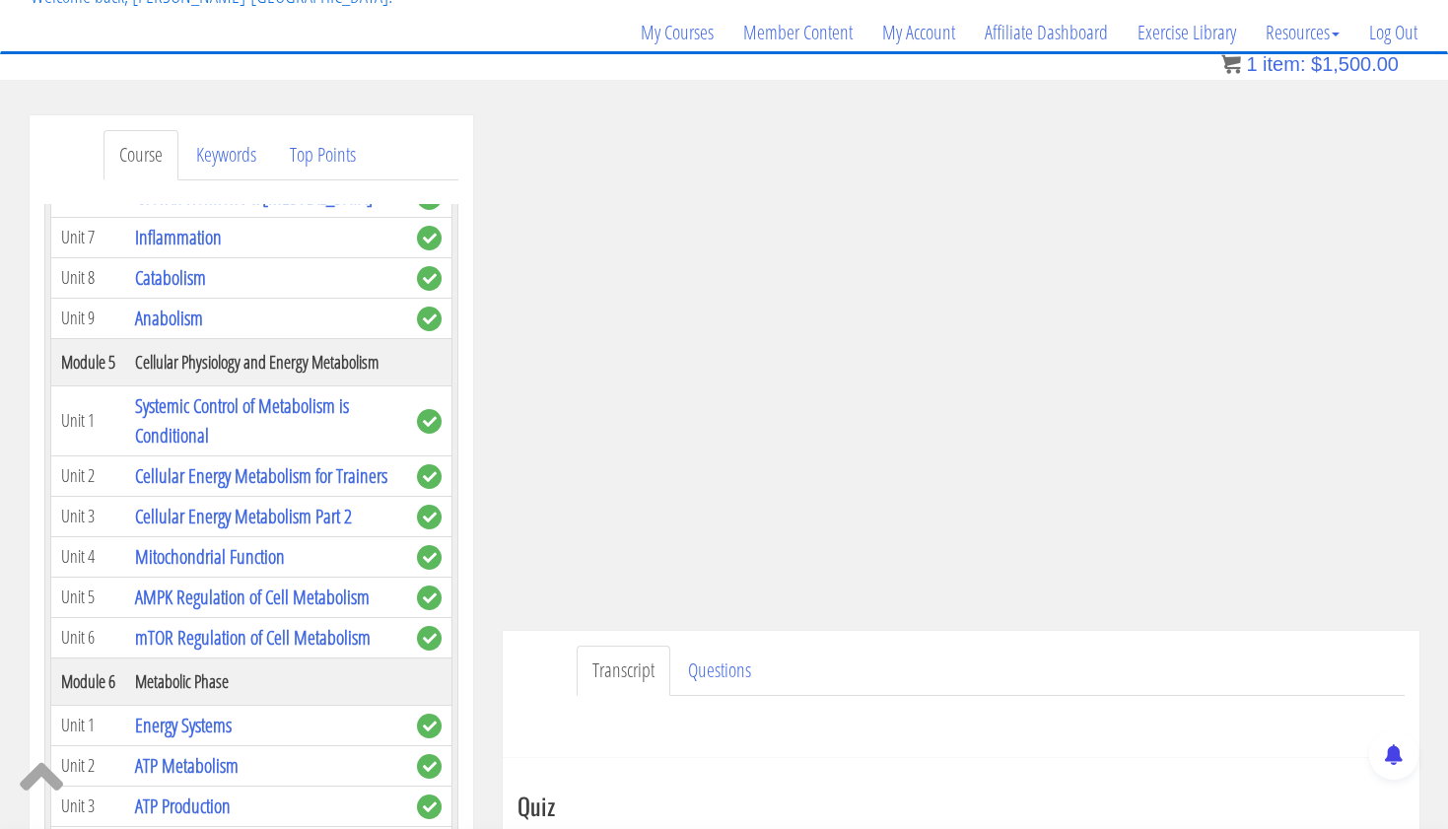
scroll to position [48, 0]
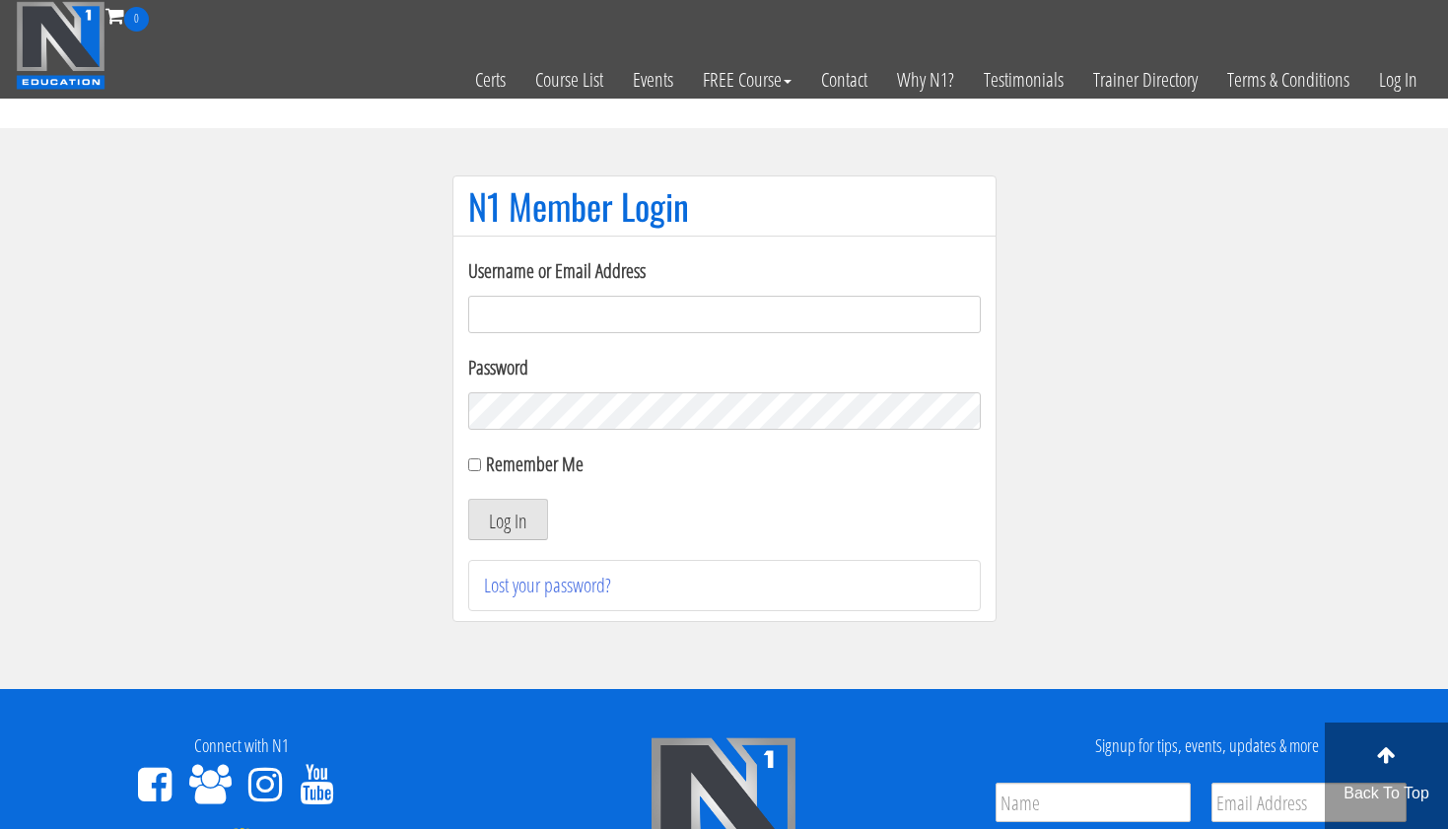
type input "[EMAIL_ADDRESS][DOMAIN_NAME]"
click at [507, 520] on button "Log In" at bounding box center [508, 519] width 80 height 41
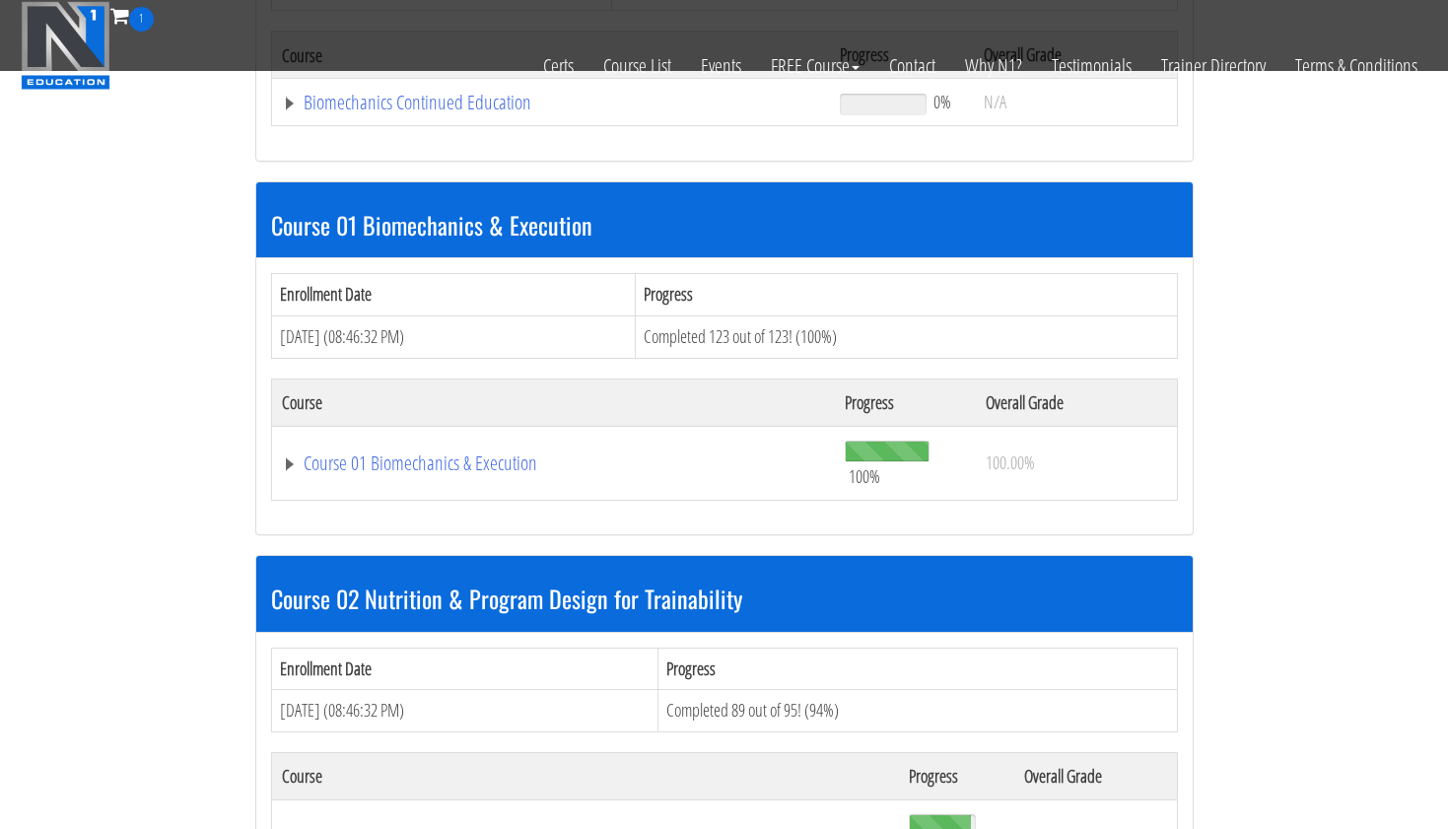
scroll to position [462, 0]
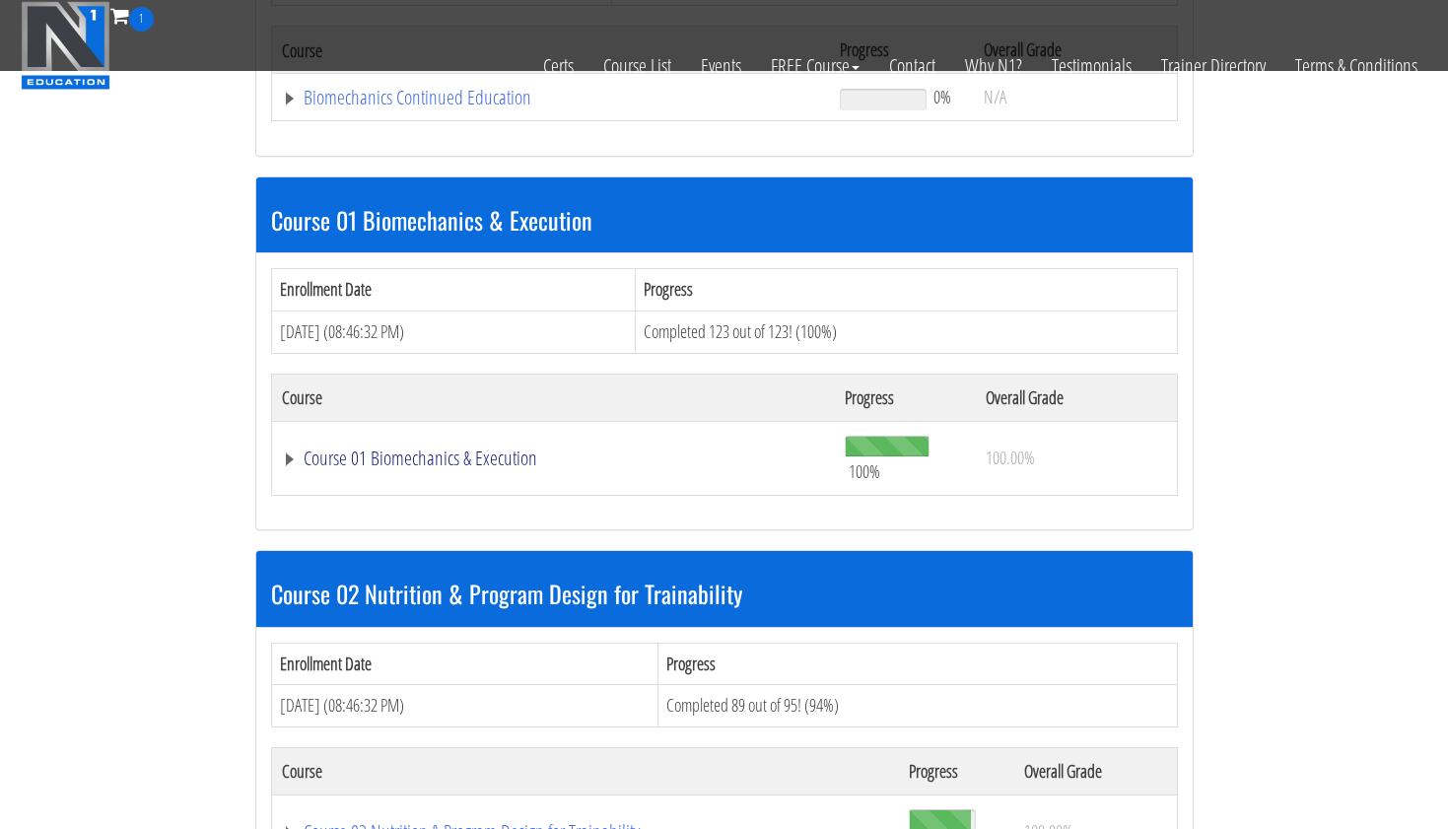
click at [510, 449] on link "Course 01 Biomechanics & Execution" at bounding box center [554, 459] width 544 height 20
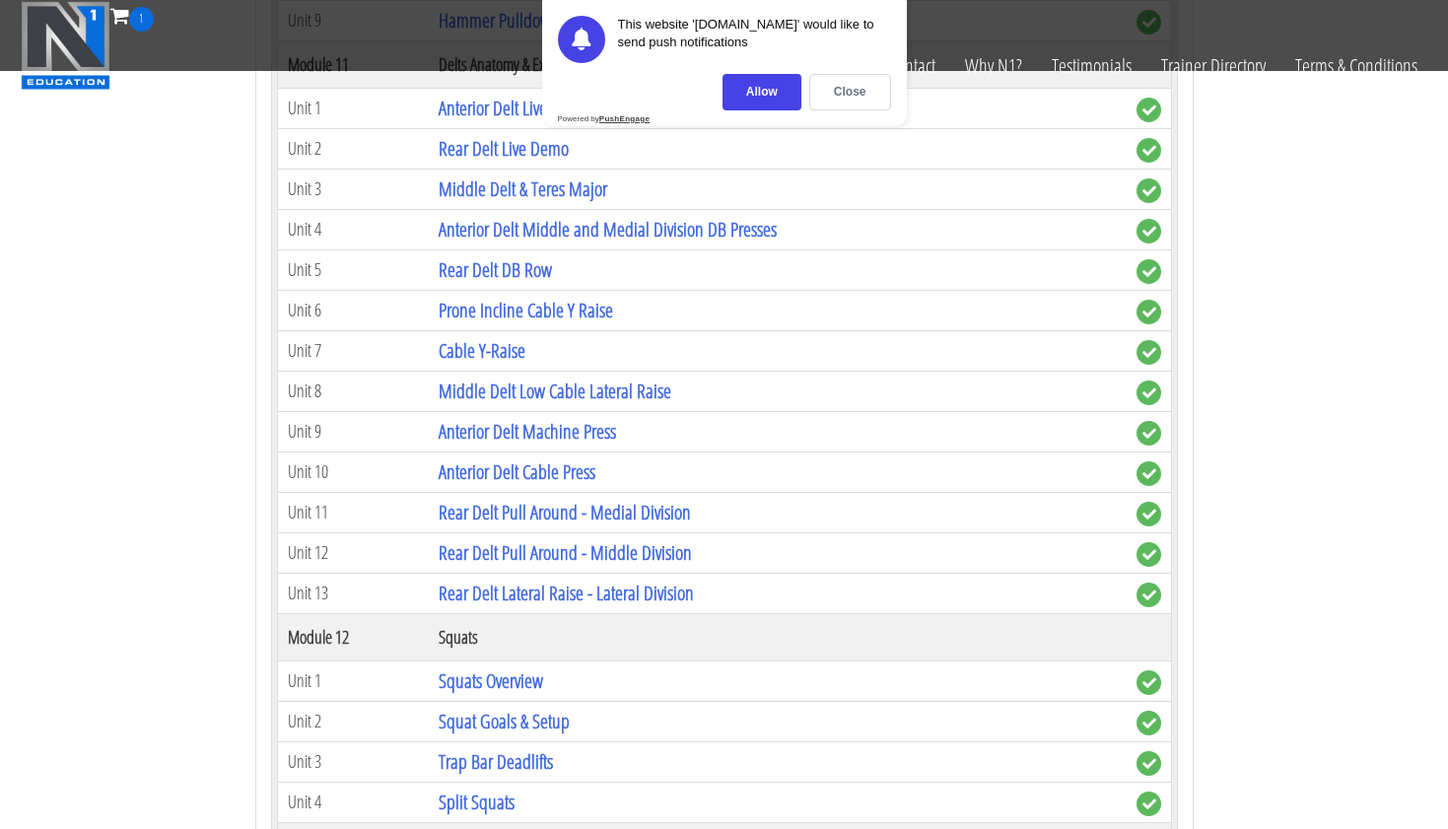
scroll to position [4374, 0]
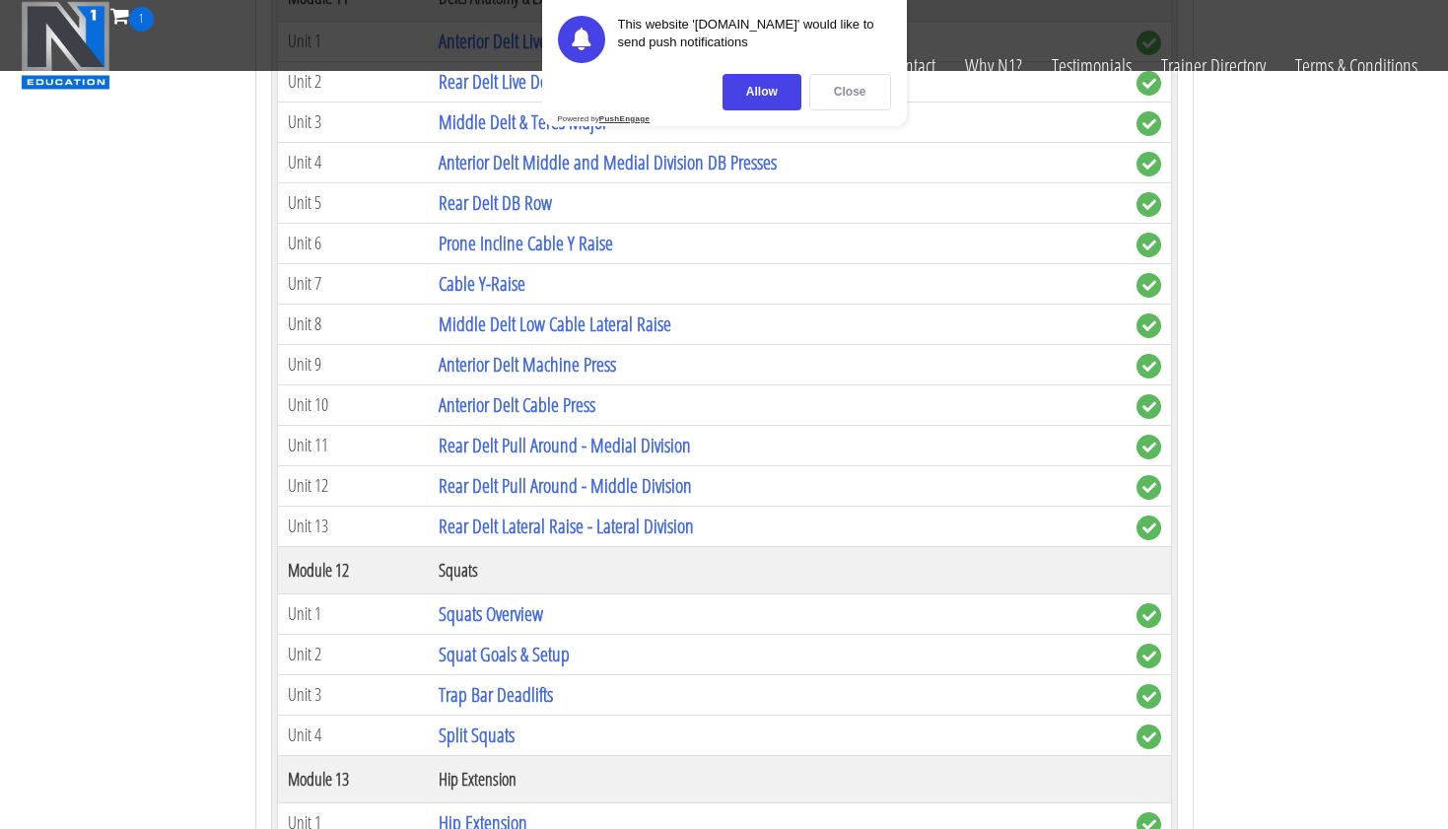
click at [855, 89] on div "Close" at bounding box center [851, 92] width 82 height 36
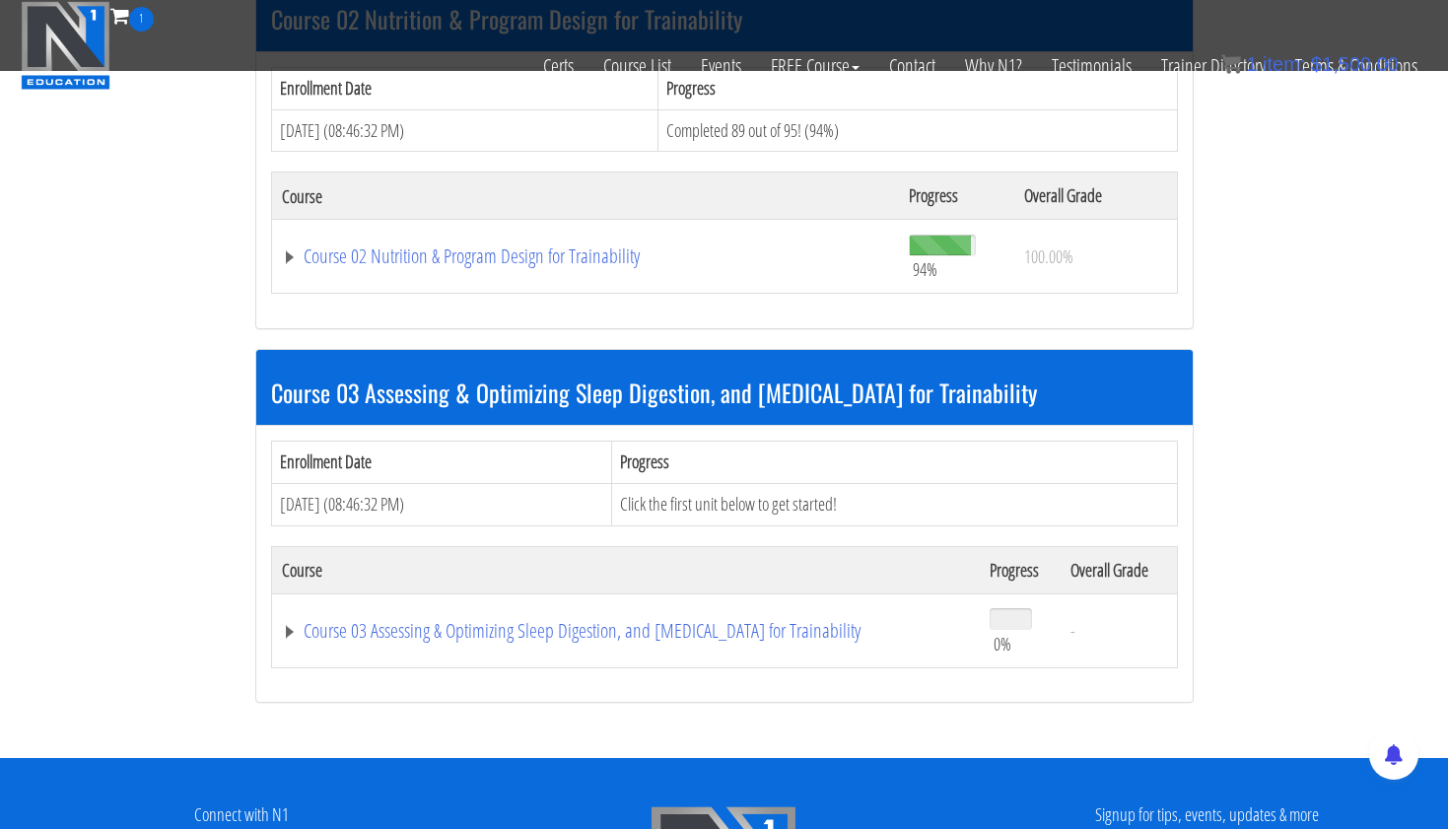
scroll to position [6958, 0]
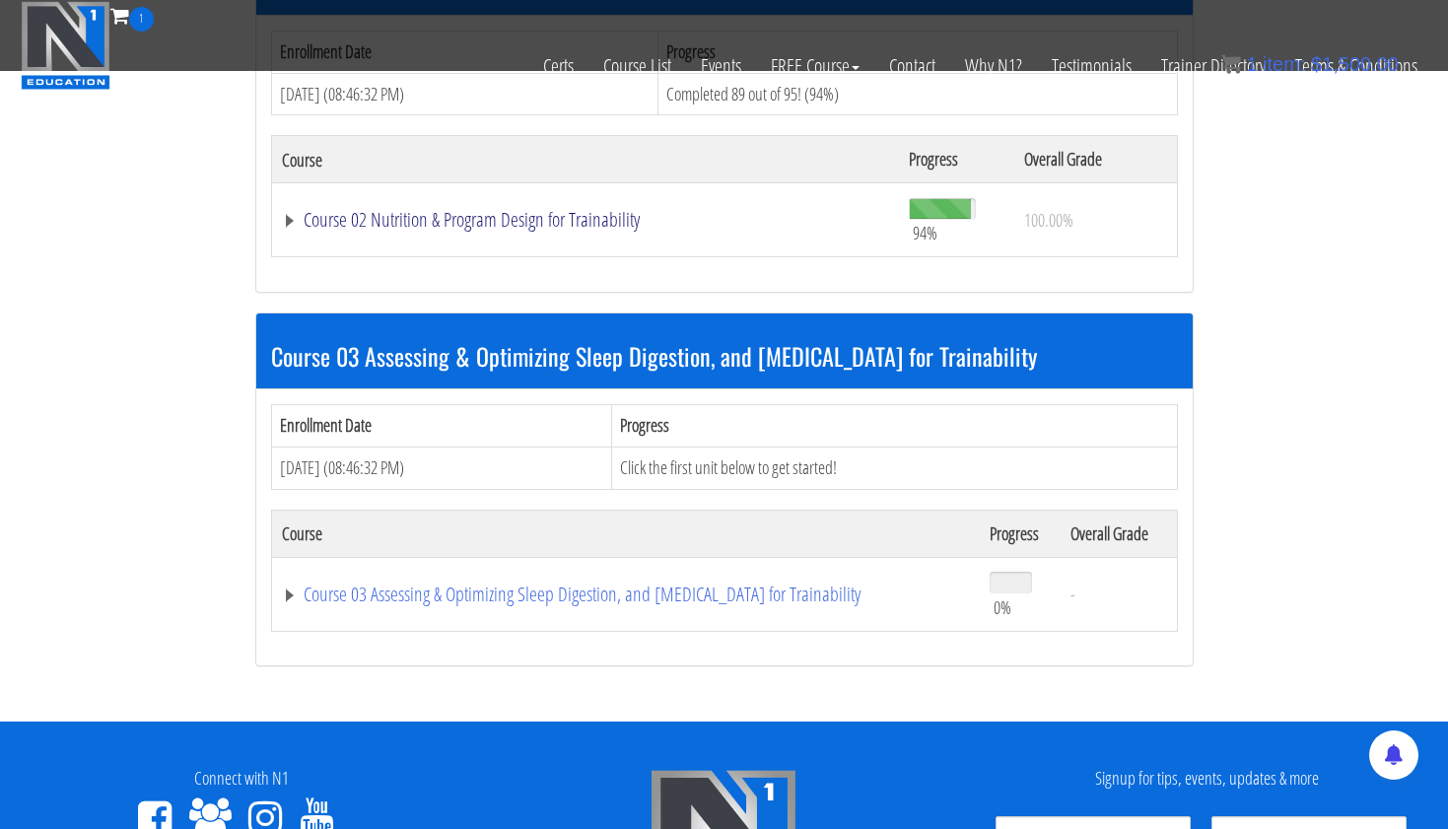
click at [606, 210] on link "Course 02 Nutrition & Program Design for Trainability" at bounding box center [586, 220] width 608 height 20
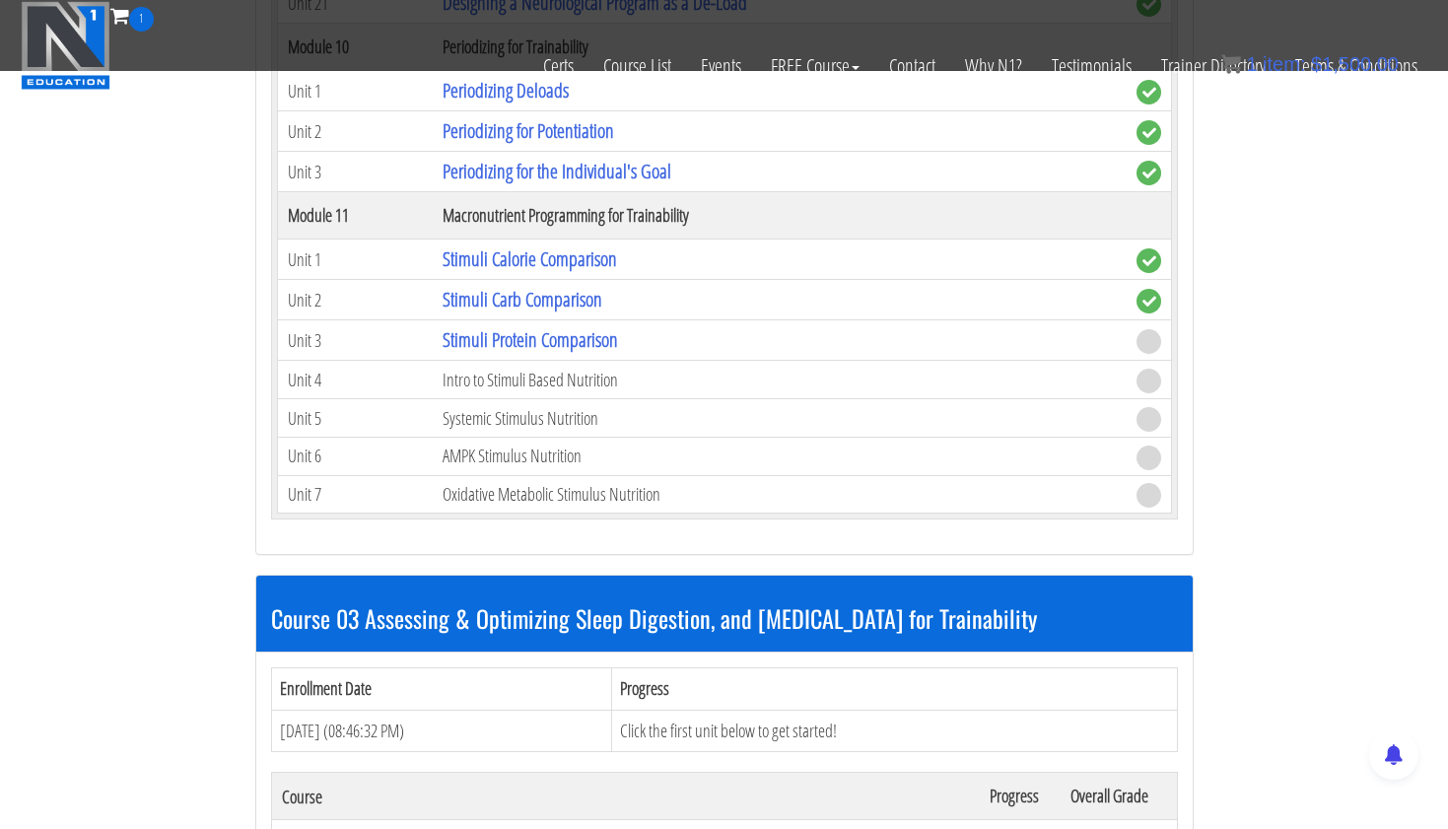
scroll to position [11054, 0]
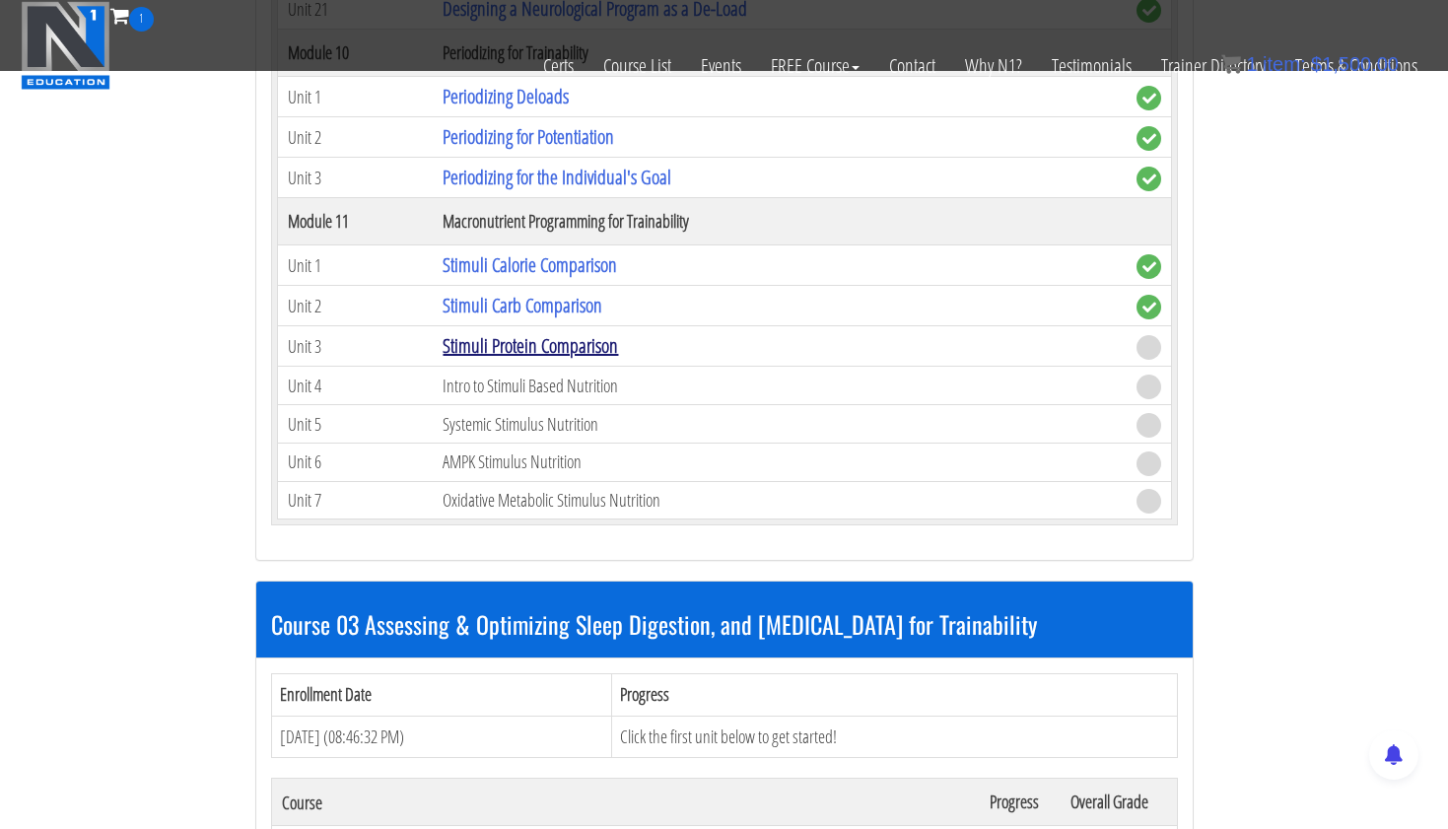
click at [600, 341] on link "Stimuli Protein Comparison" at bounding box center [531, 345] width 176 height 27
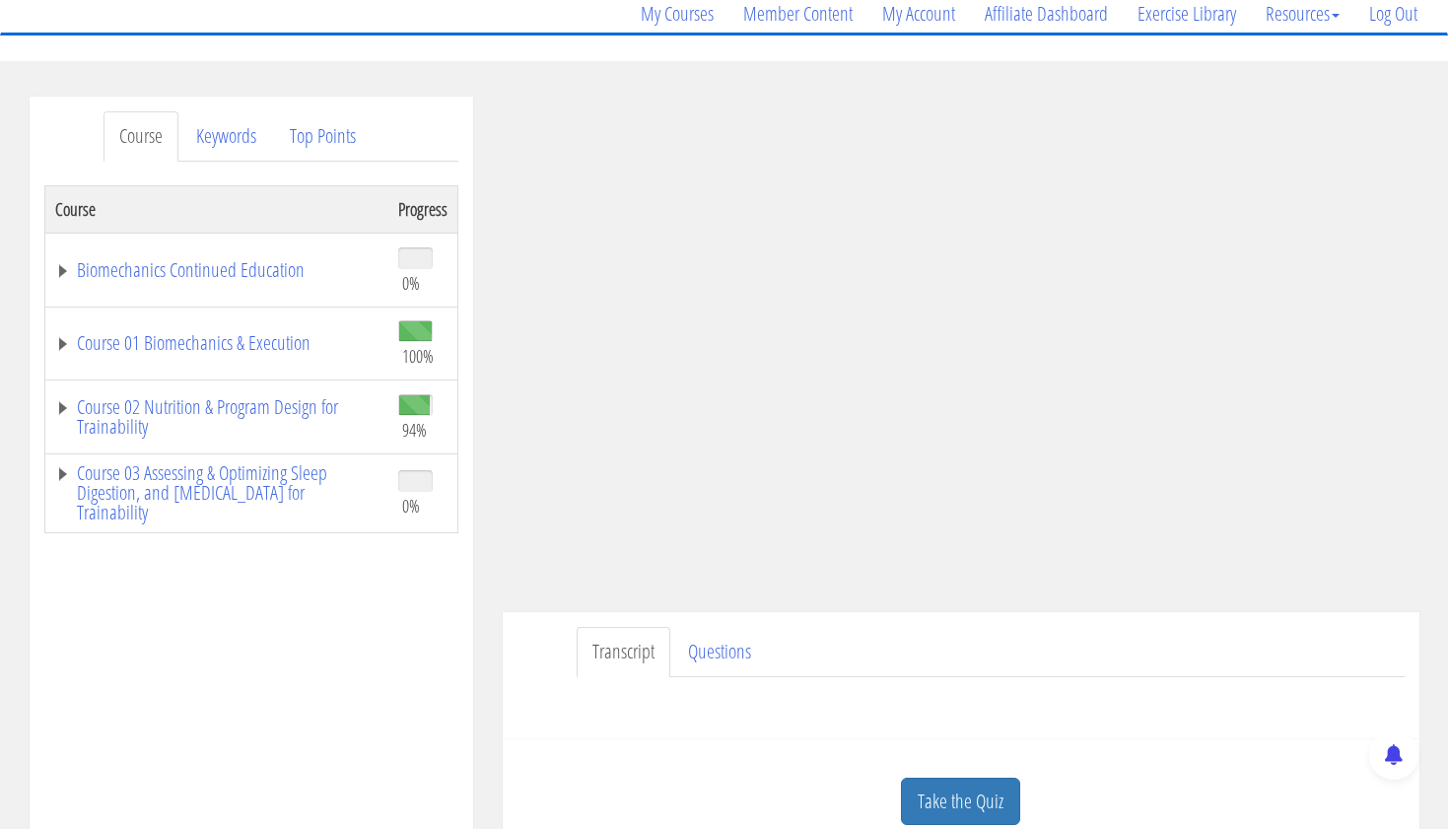
scroll to position [277, 0]
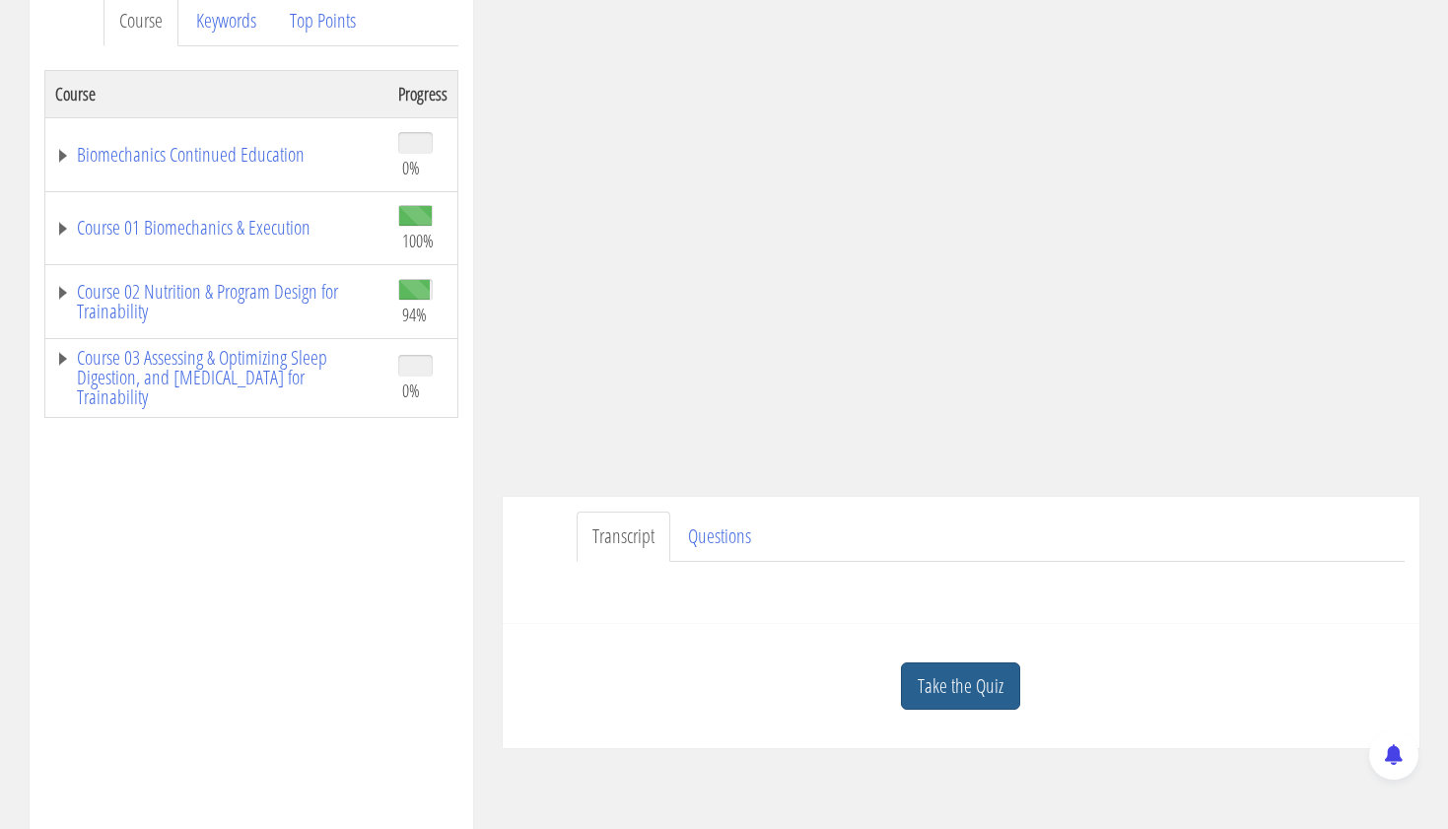
click at [957, 691] on link "Take the Quiz" at bounding box center [960, 687] width 119 height 48
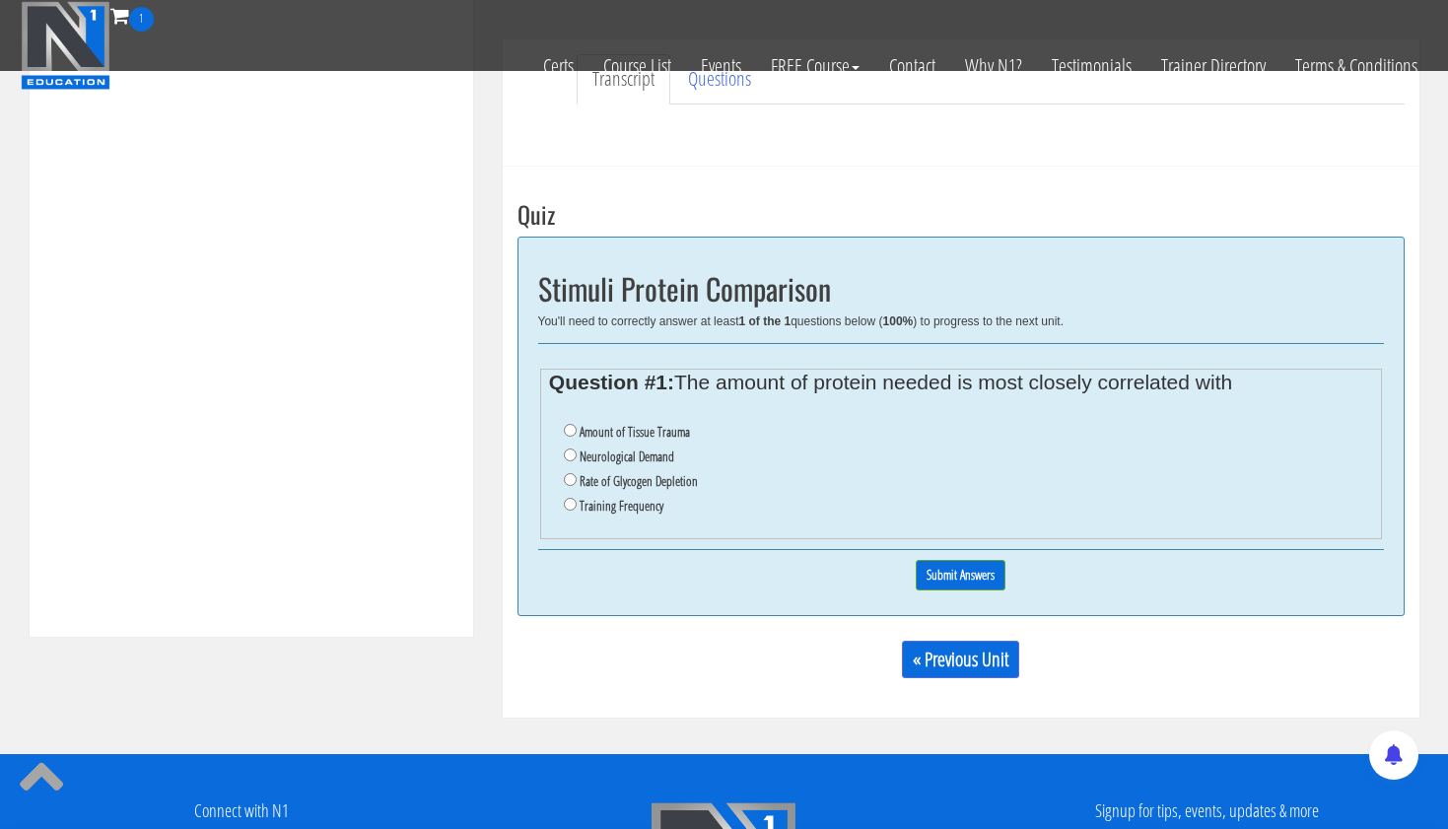
scroll to position [758, 0]
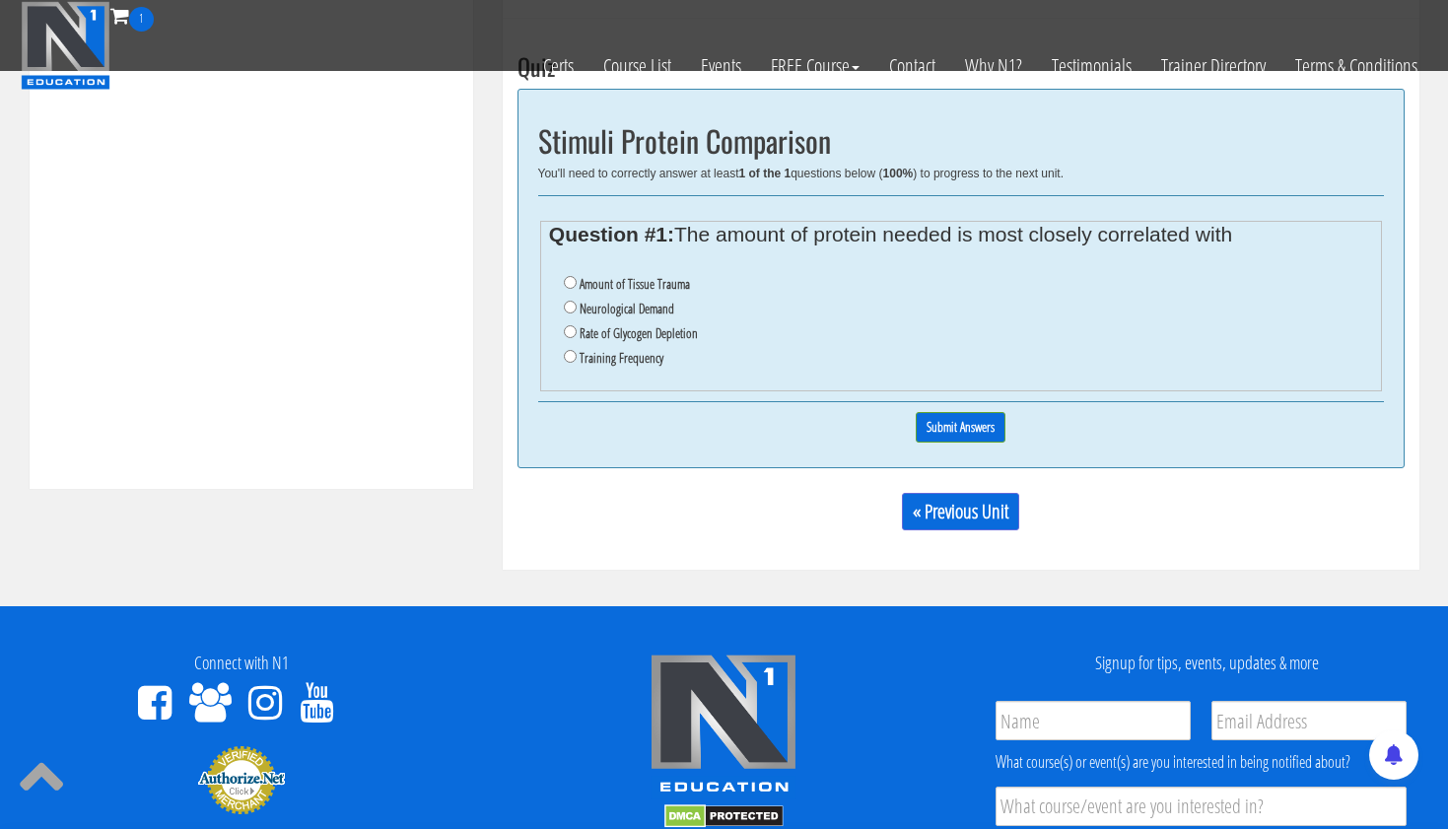
click at [942, 436] on div "0% Submit Answers" at bounding box center [961, 427] width 846 height 50
click at [567, 280] on input "Amount of Tissue Trauma" at bounding box center [570, 282] width 13 height 13
radio input "true"
click at [978, 412] on input "Submit Answers" at bounding box center [961, 427] width 90 height 31
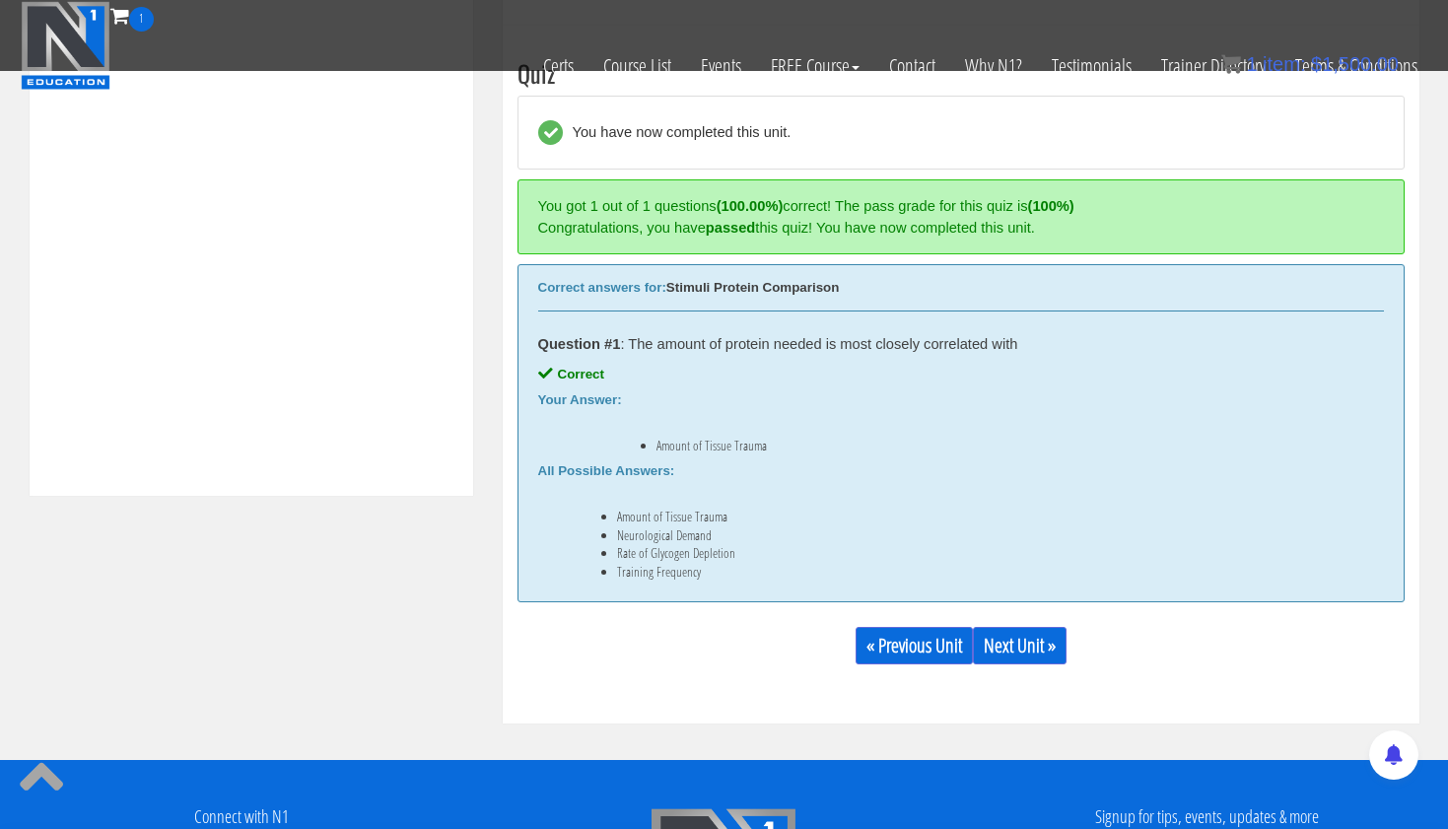
scroll to position [747, 0]
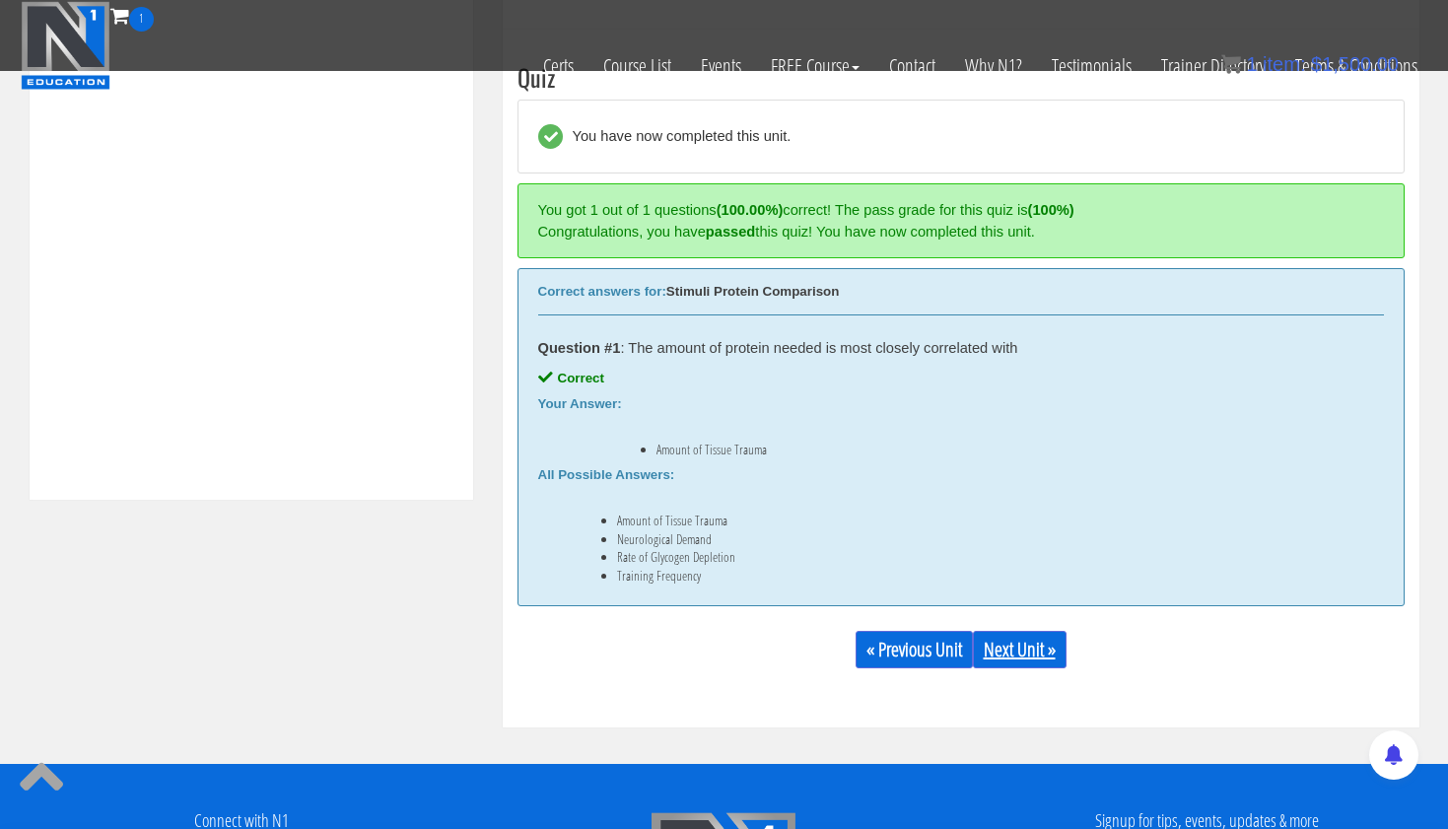
click at [1019, 639] on link "Next Unit »" at bounding box center [1020, 649] width 94 height 37
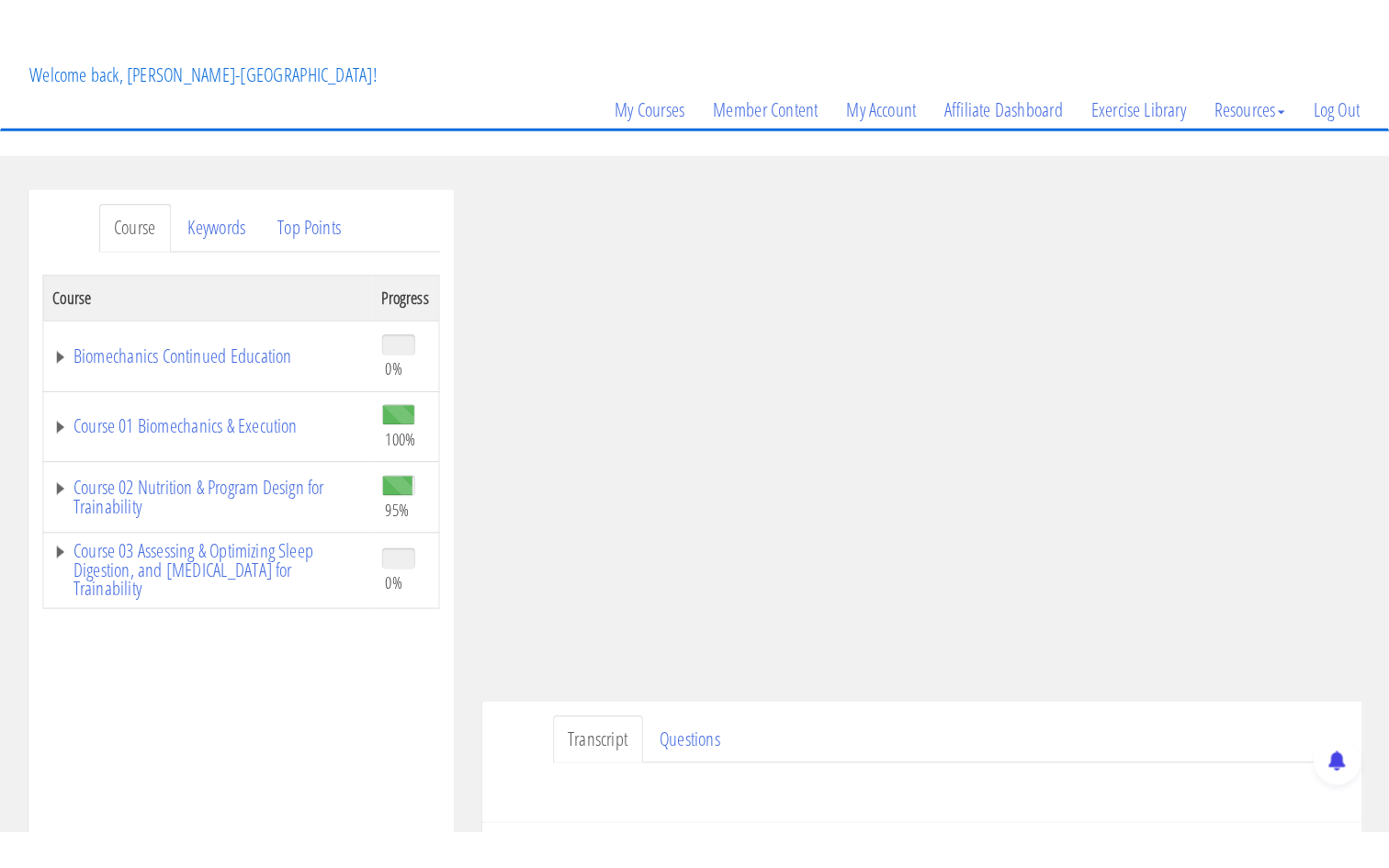
scroll to position [120, 0]
